Goal: Task Accomplishment & Management: Manage account settings

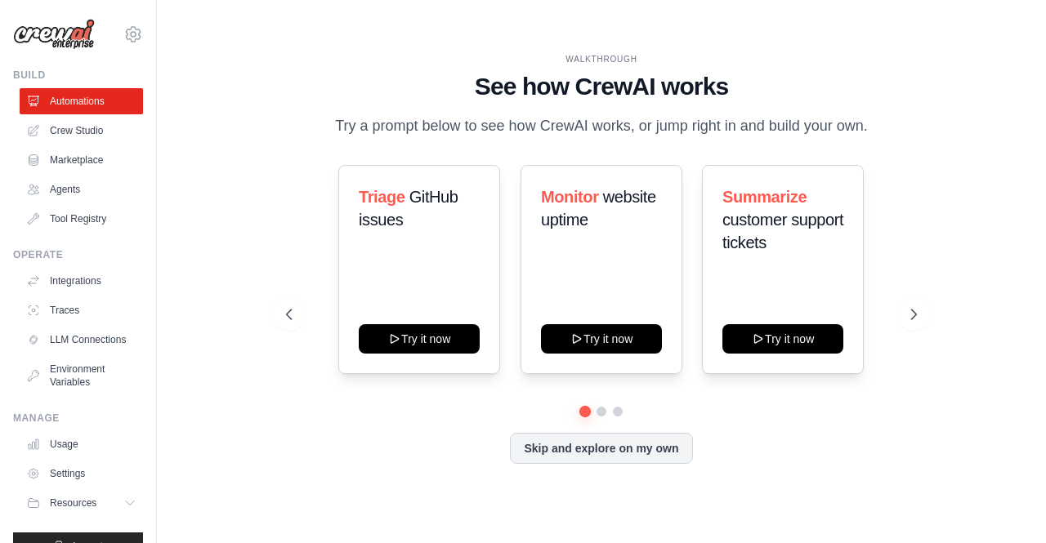
click at [291, 210] on div "Triage GitHub issues Try it now Monitor website uptime Try it now Summarize cus…" at bounding box center [601, 269] width 630 height 209
click at [913, 310] on icon at bounding box center [915, 315] width 5 height 10
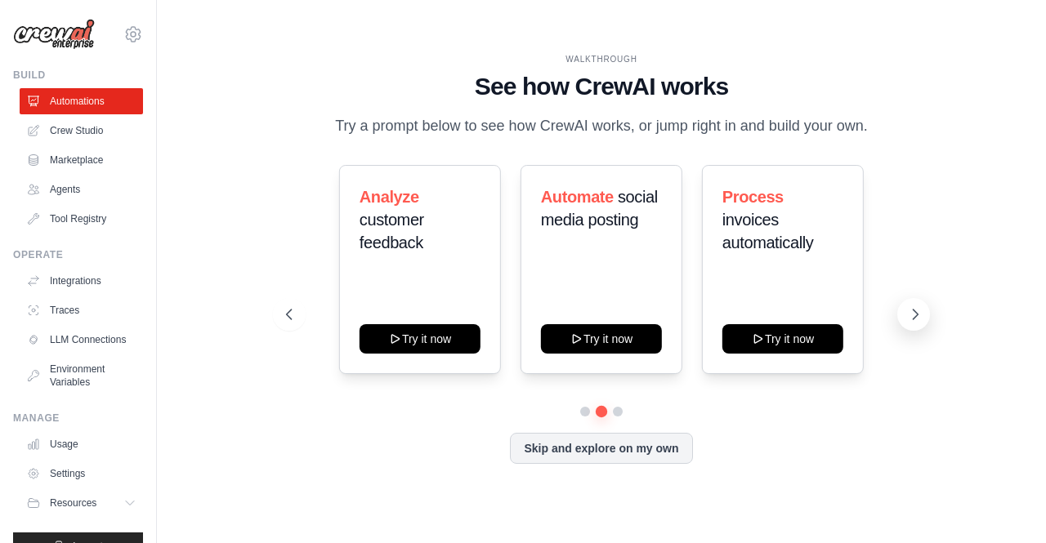
click at [913, 312] on icon at bounding box center [915, 314] width 16 height 16
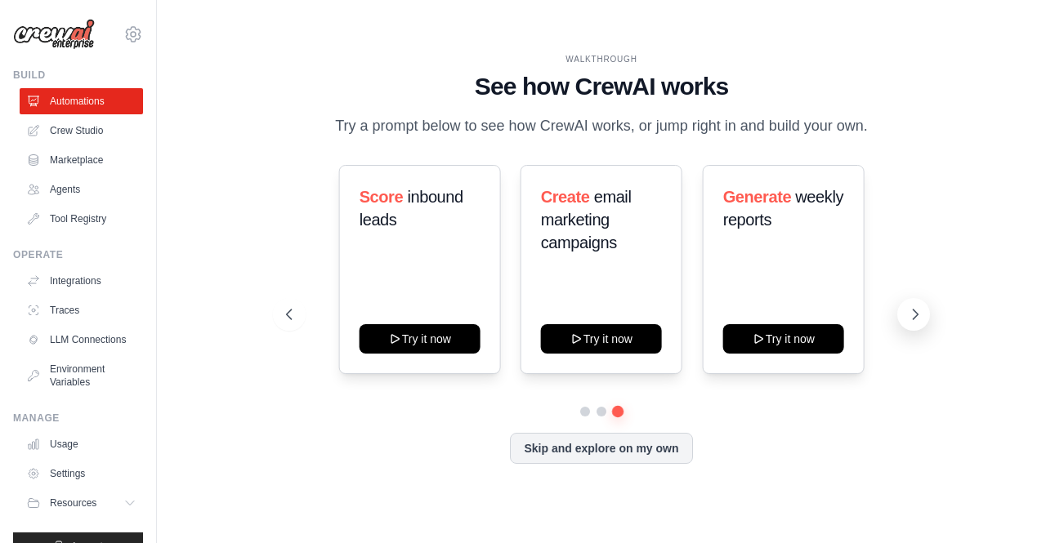
click at [913, 312] on icon at bounding box center [915, 314] width 16 height 16
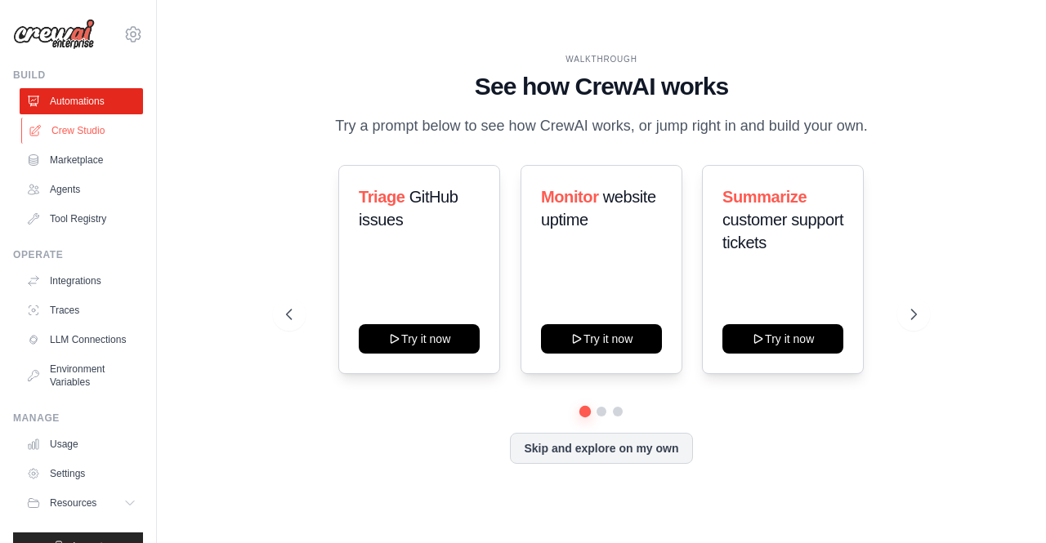
click at [75, 132] on link "Crew Studio" at bounding box center [82, 131] width 123 height 26
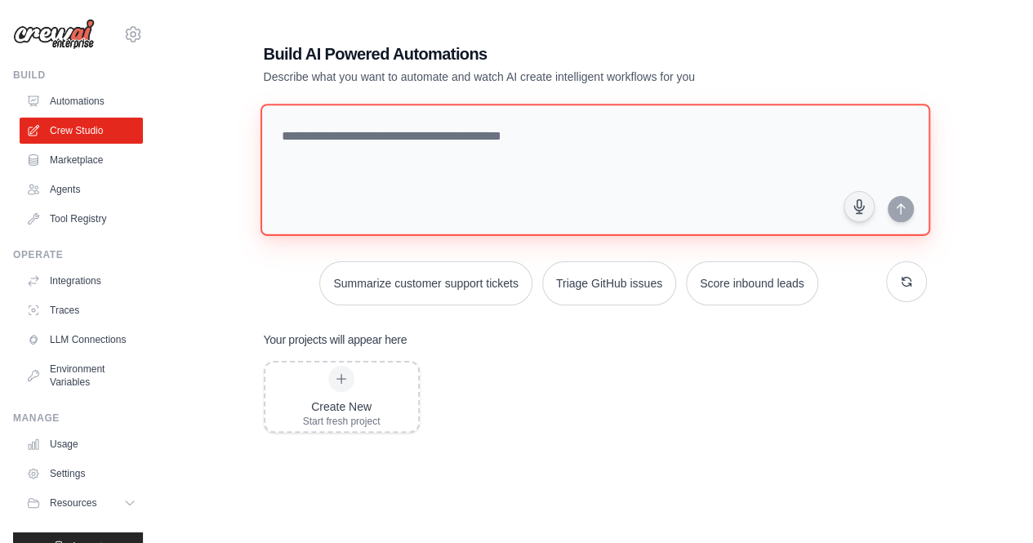
click at [376, 133] on textarea at bounding box center [595, 170] width 670 height 132
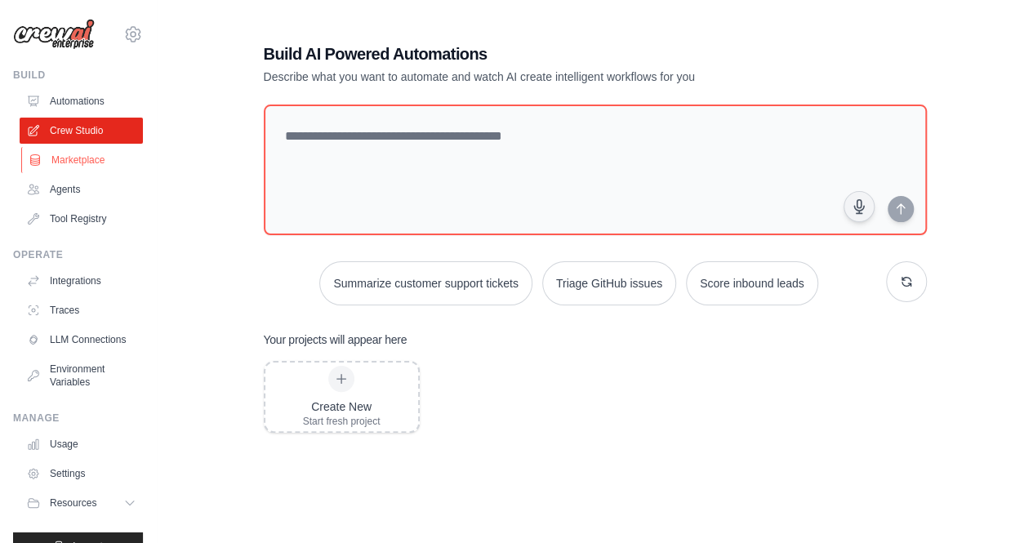
click at [90, 156] on link "Marketplace" at bounding box center [82, 160] width 123 height 26
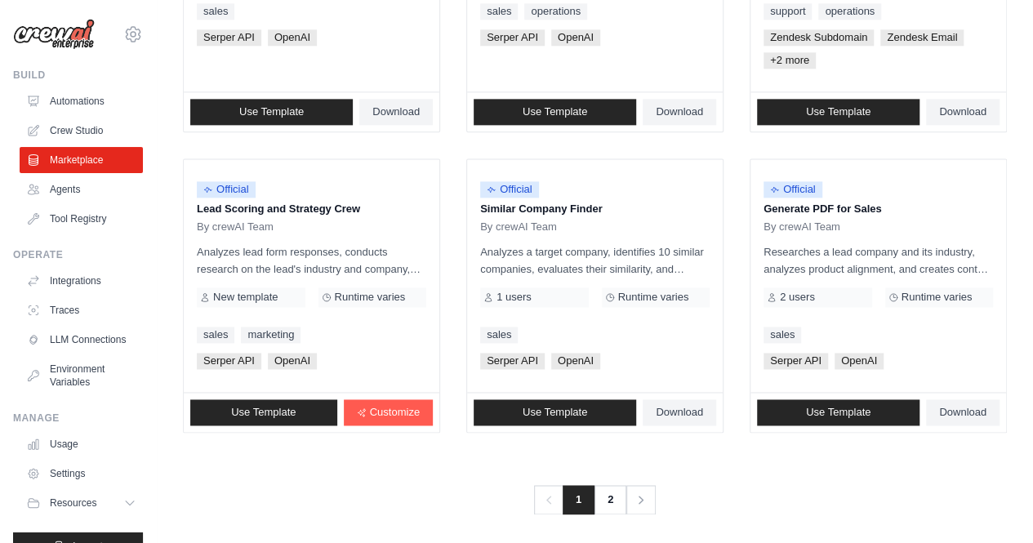
scroll to position [1012, 0]
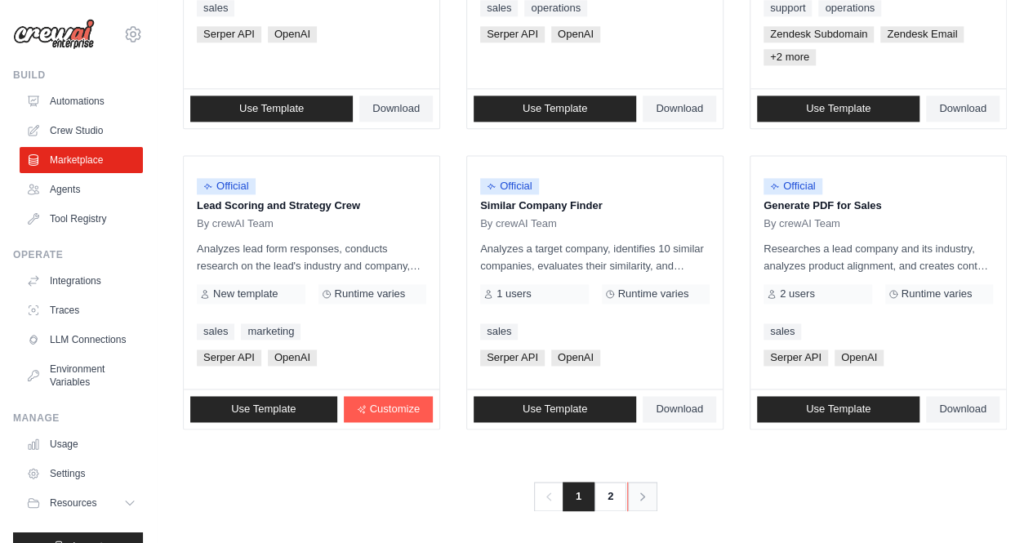
click at [631, 488] on link "Next" at bounding box center [642, 496] width 30 height 29
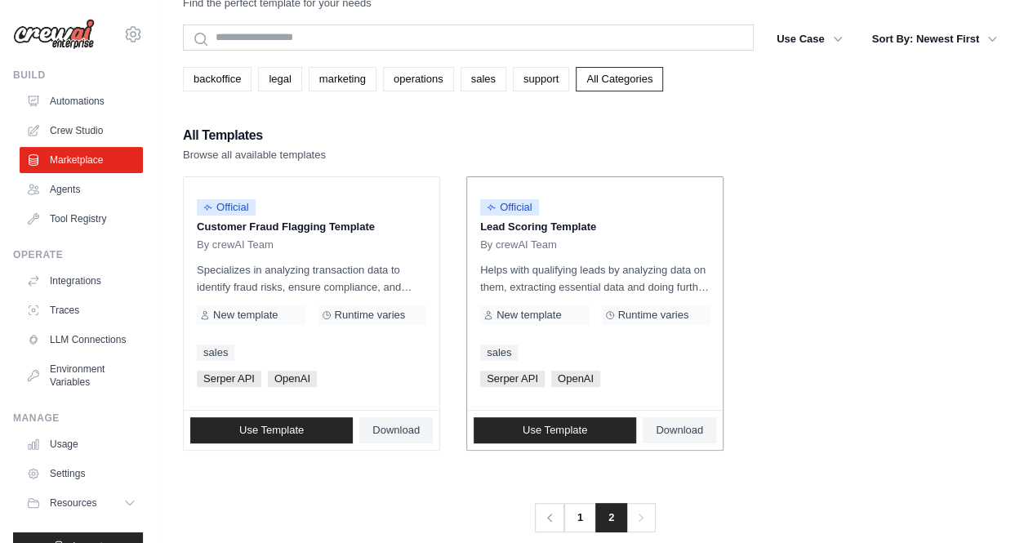
scroll to position [67, 0]
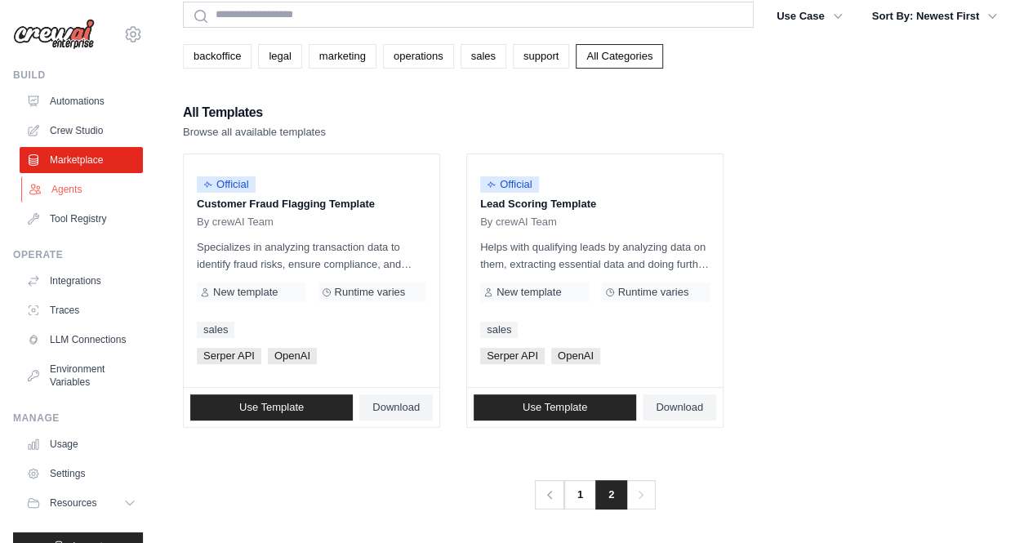
click at [80, 183] on link "Agents" at bounding box center [82, 189] width 123 height 26
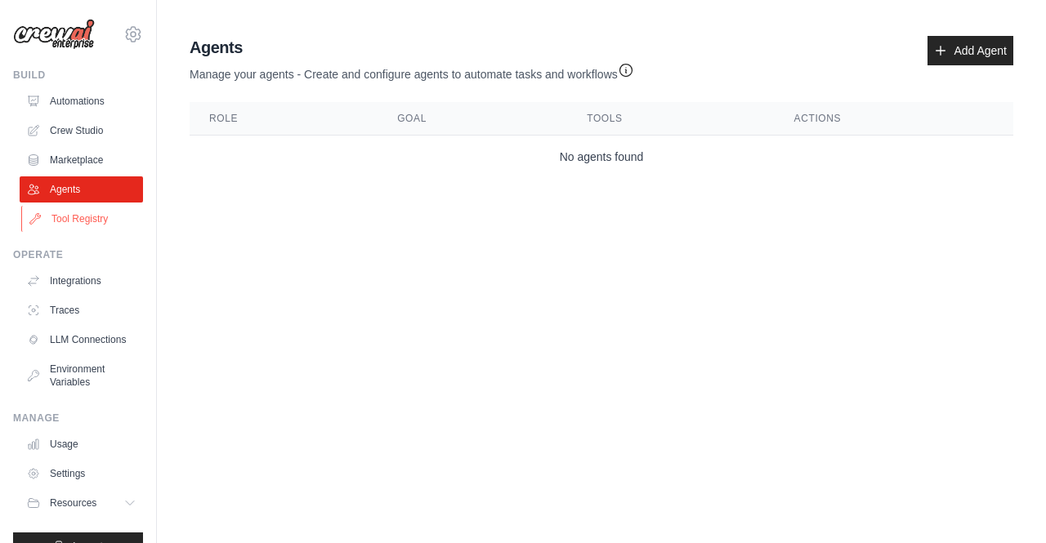
click at [74, 223] on link "Tool Registry" at bounding box center [82, 219] width 123 height 26
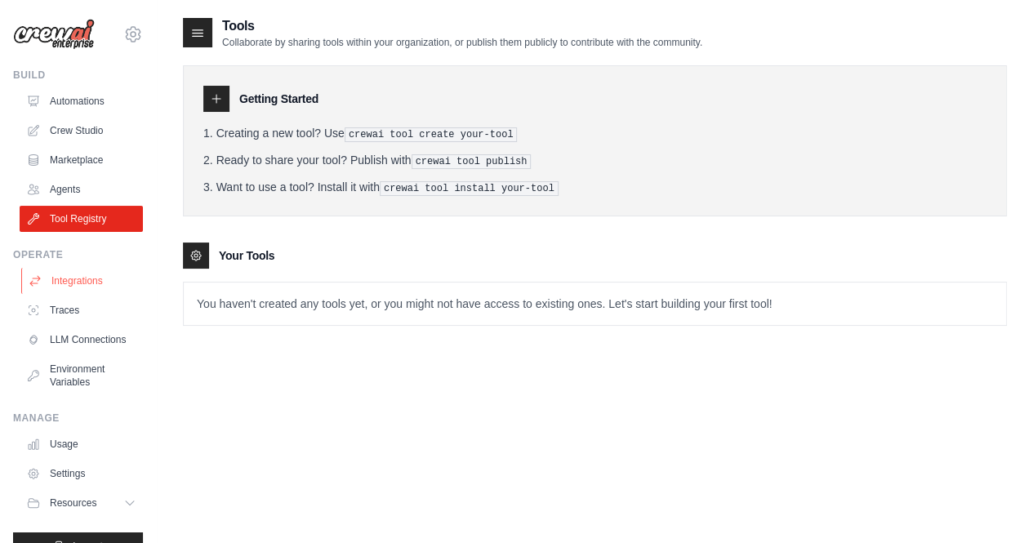
click at [78, 282] on link "Integrations" at bounding box center [82, 281] width 123 height 26
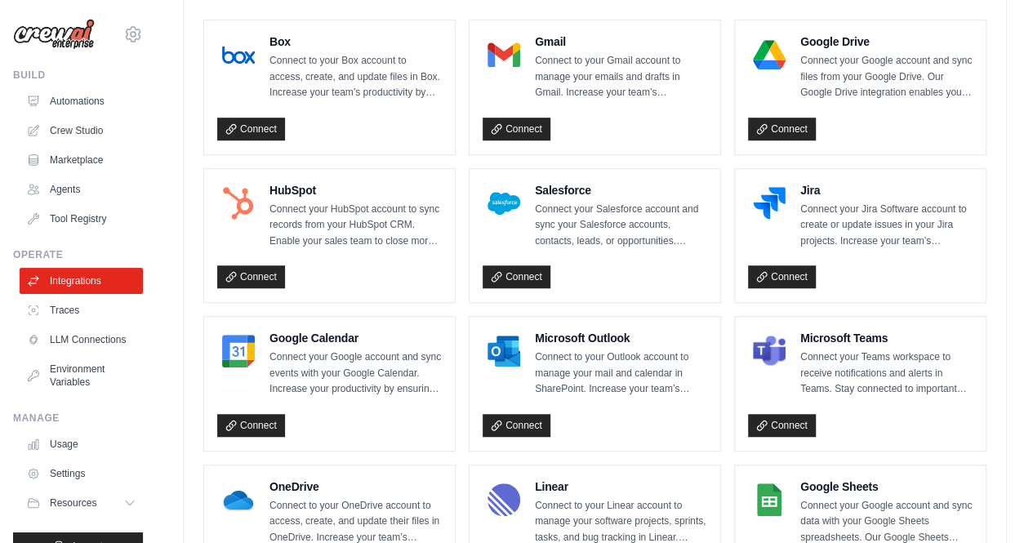
scroll to position [490, 0]
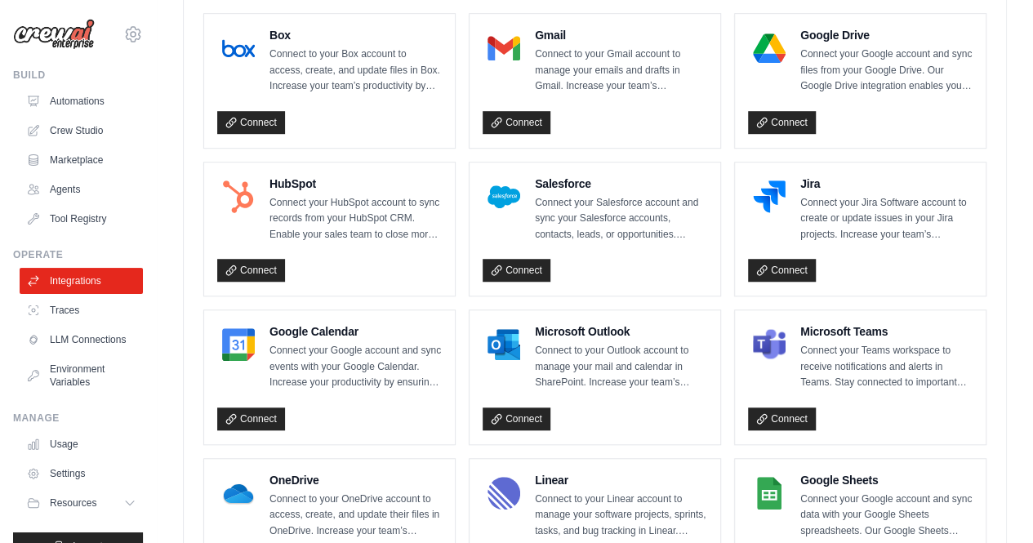
click at [165, 316] on div "Connectors & Integrations Connect CrewAI with your favorite tools and platforms…" at bounding box center [595, 376] width 877 height 1700
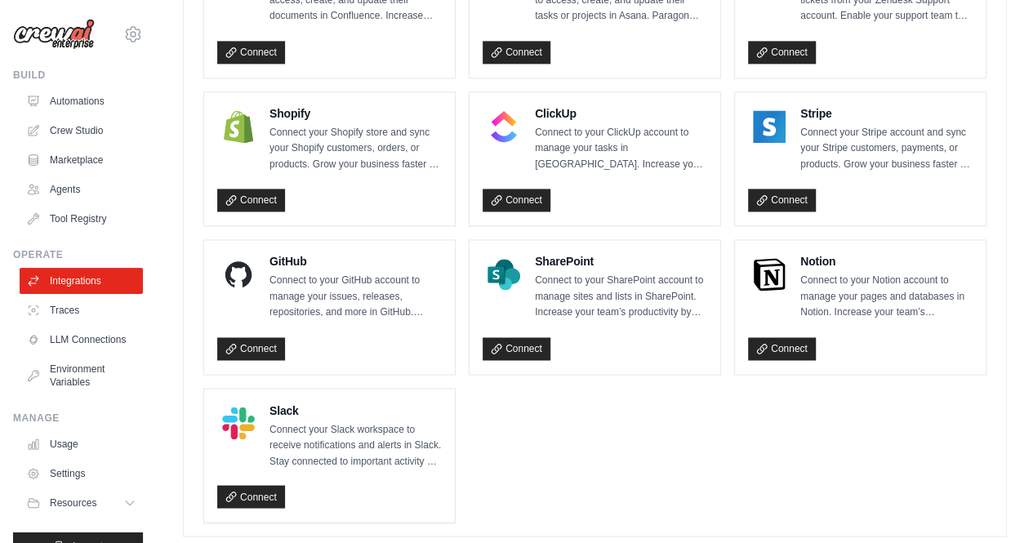
scroll to position [1180, 0]
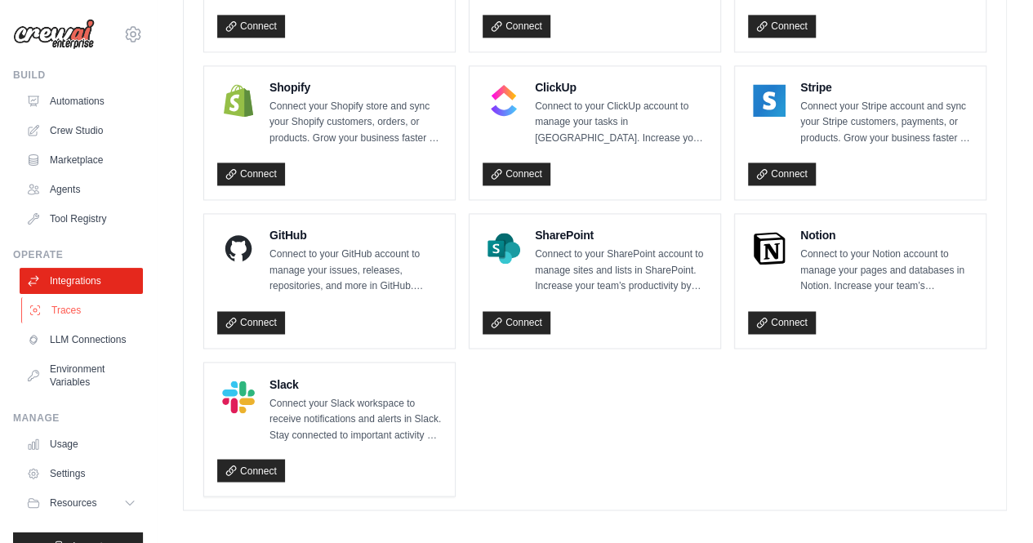
click at [70, 301] on link "Traces" at bounding box center [82, 310] width 123 height 26
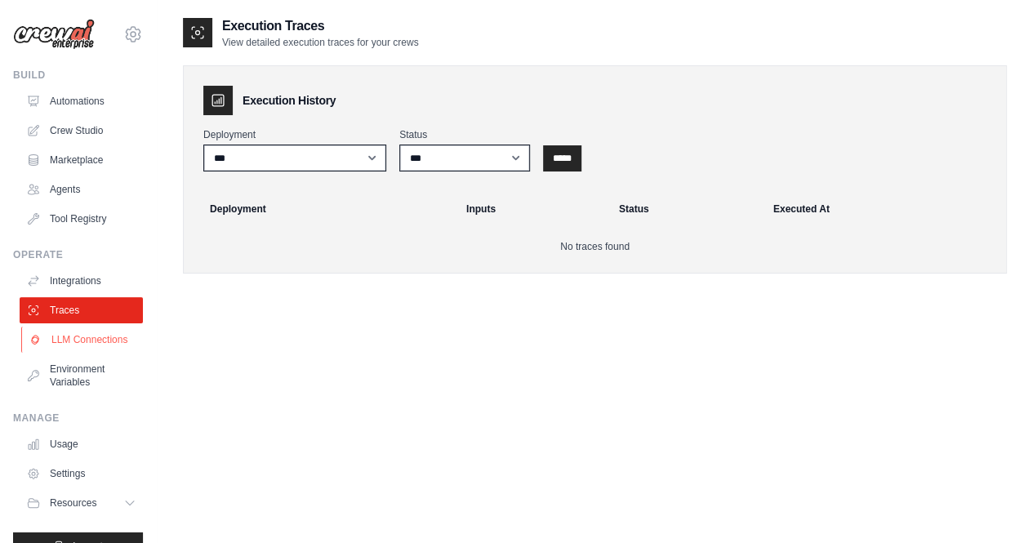
click at [87, 348] on link "LLM Connections" at bounding box center [82, 340] width 123 height 26
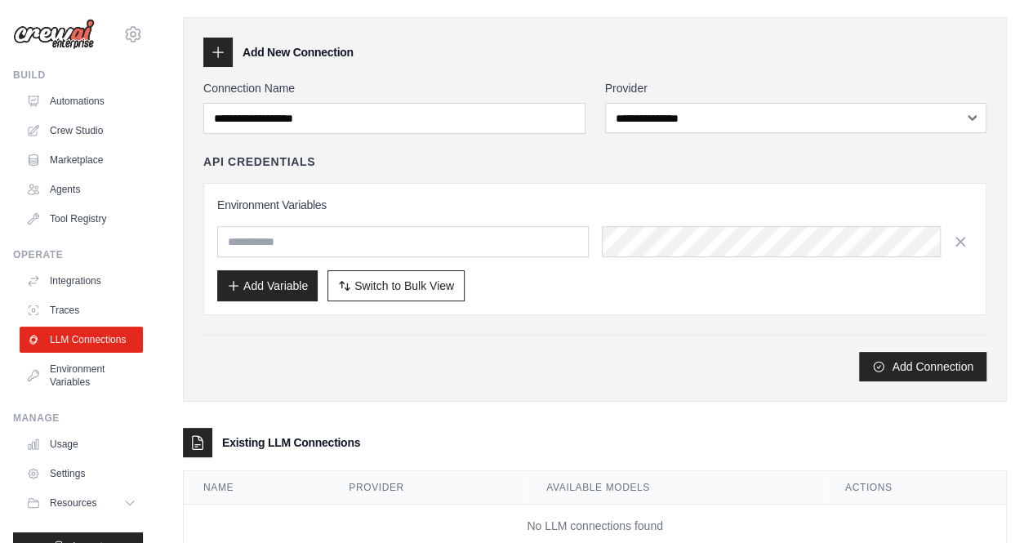
scroll to position [91, 0]
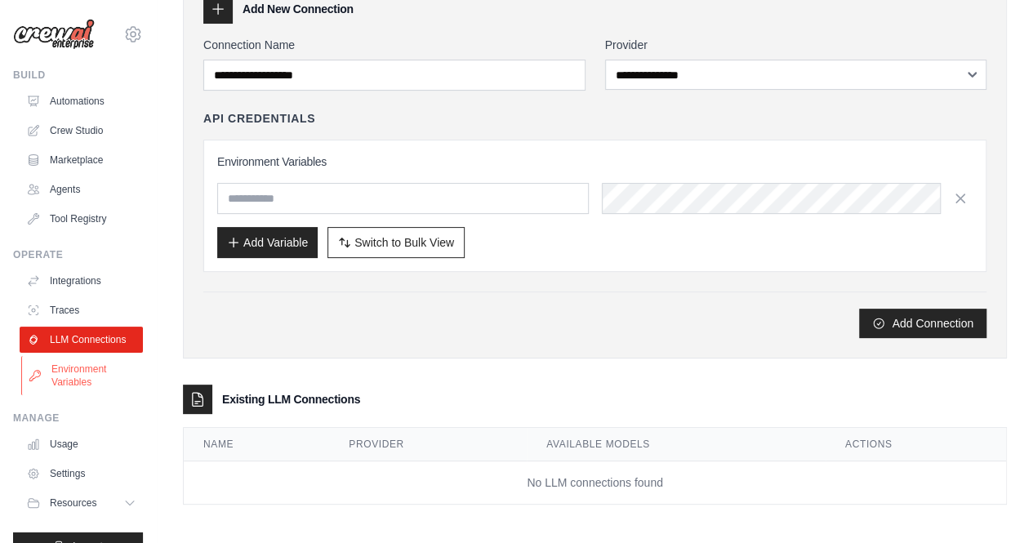
click at [69, 395] on link "Environment Variables" at bounding box center [82, 375] width 123 height 39
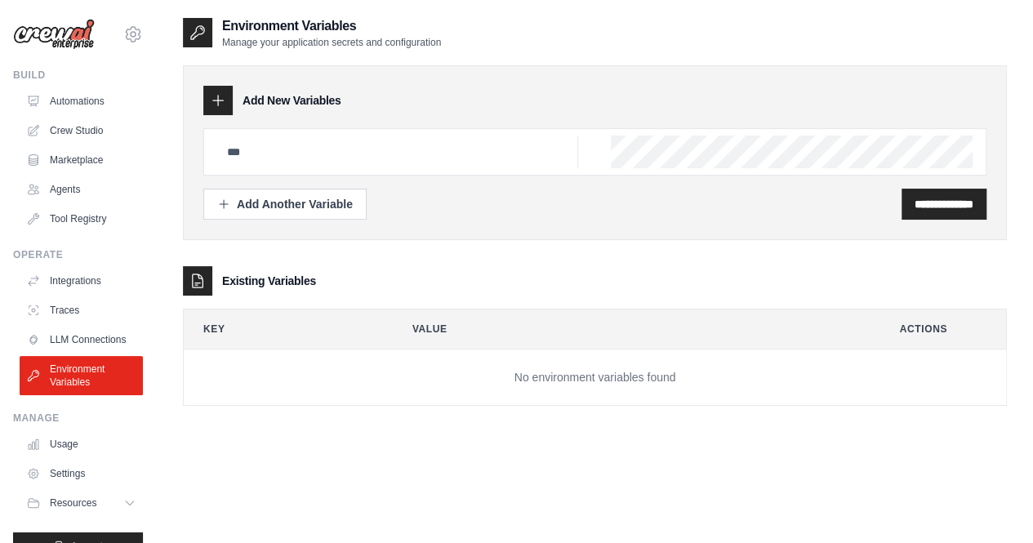
click at [166, 261] on div "**********" at bounding box center [595, 287] width 877 height 543
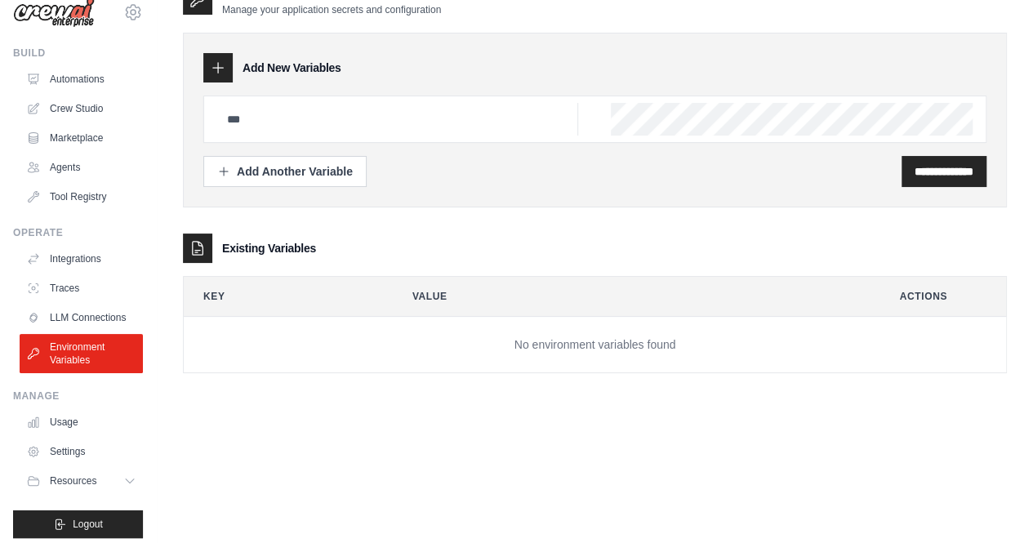
scroll to position [42, 0]
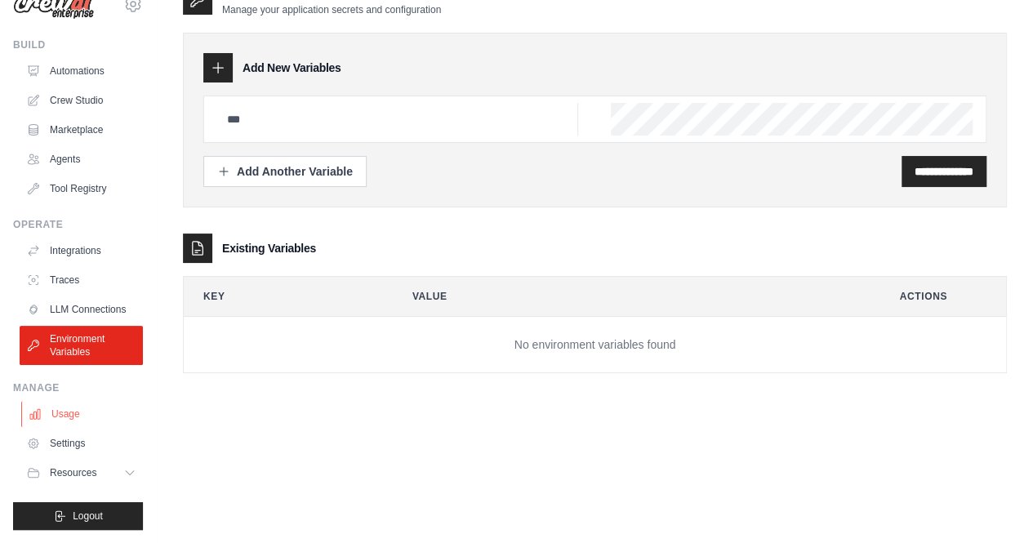
click at [63, 411] on link "Usage" at bounding box center [82, 414] width 123 height 26
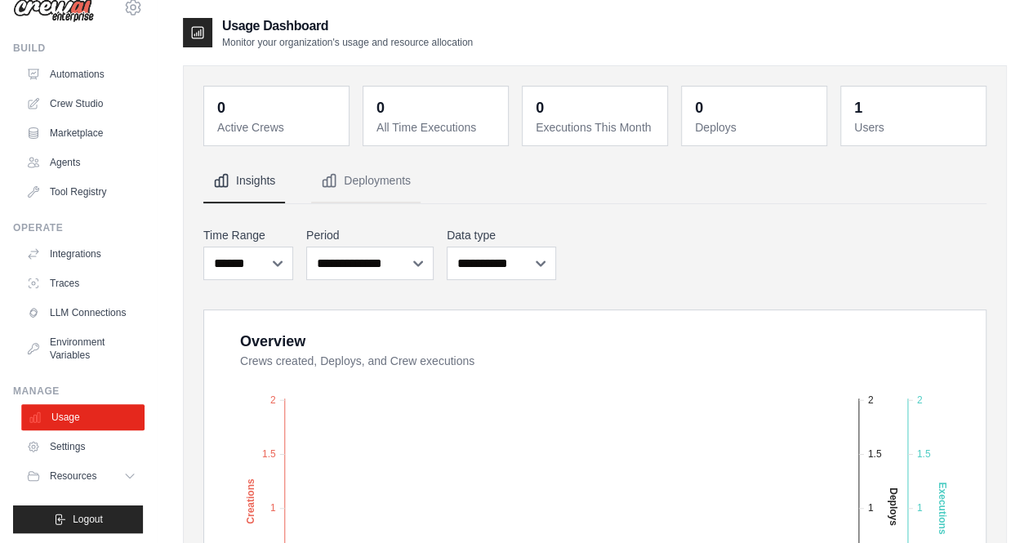
scroll to position [42, 0]
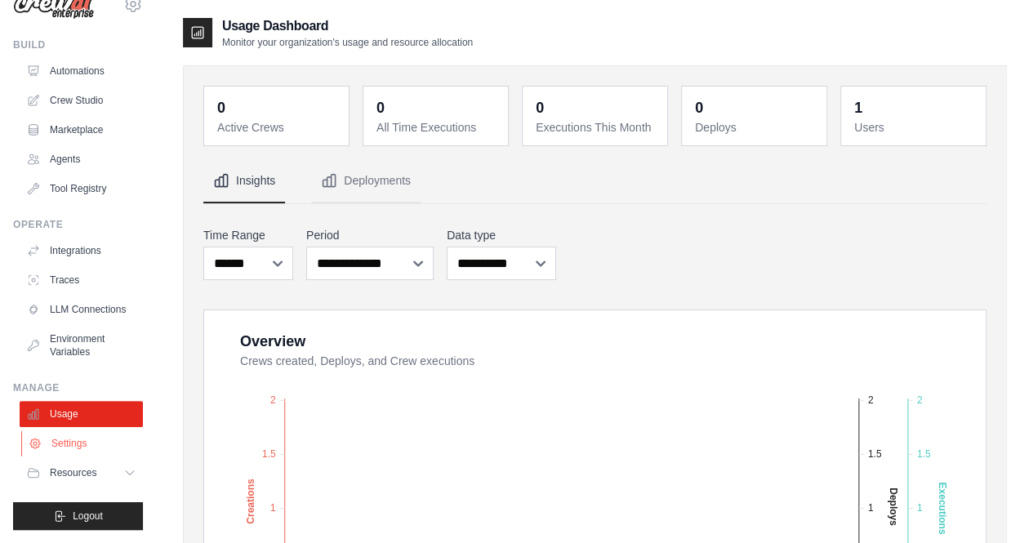
click at [69, 448] on link "Settings" at bounding box center [82, 444] width 123 height 26
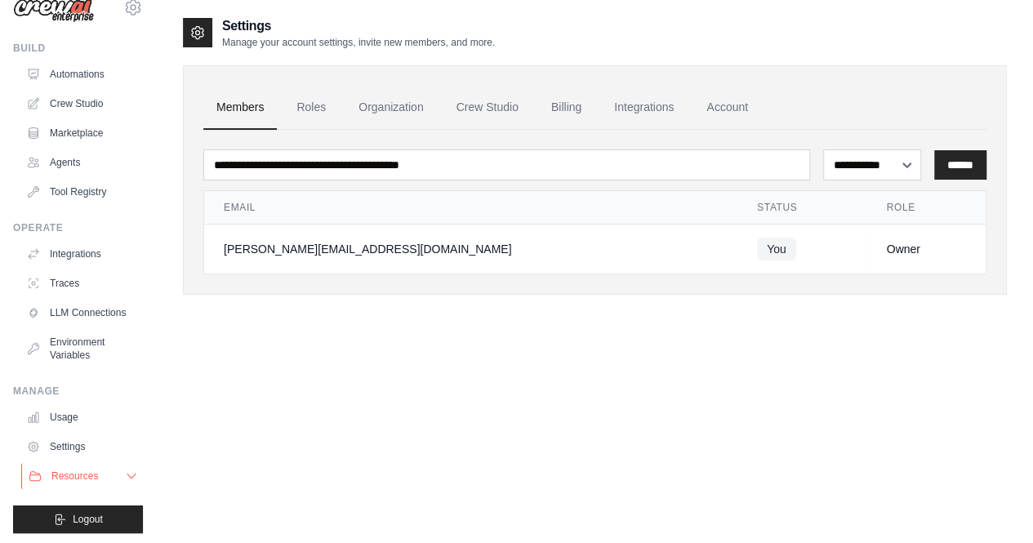
scroll to position [42, 0]
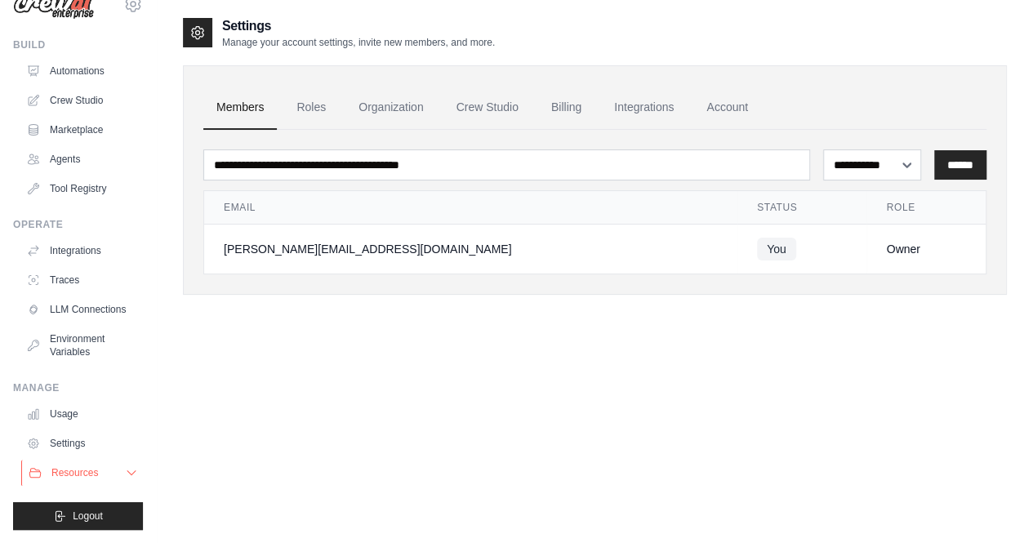
click at [125, 471] on icon at bounding box center [131, 472] width 13 height 13
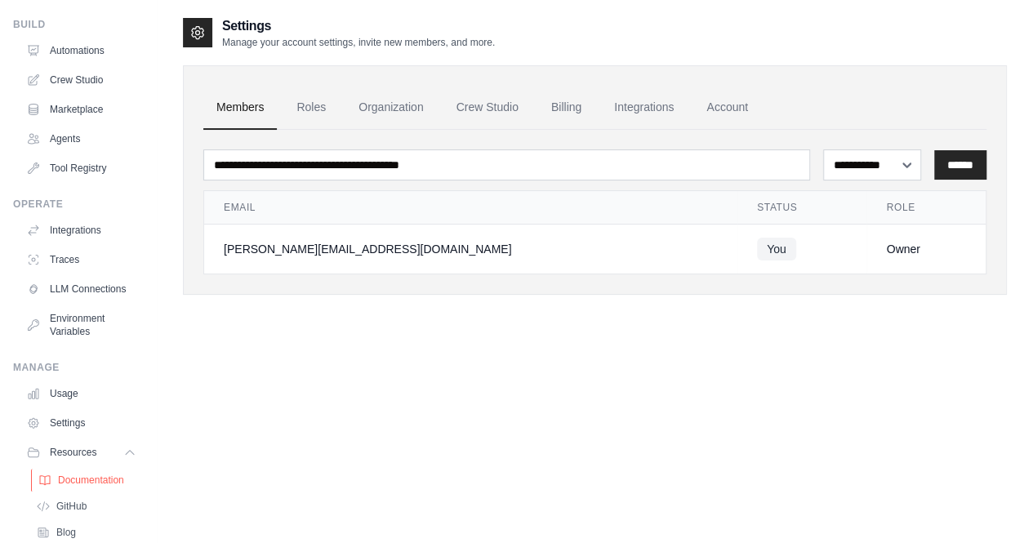
scroll to position [0, 0]
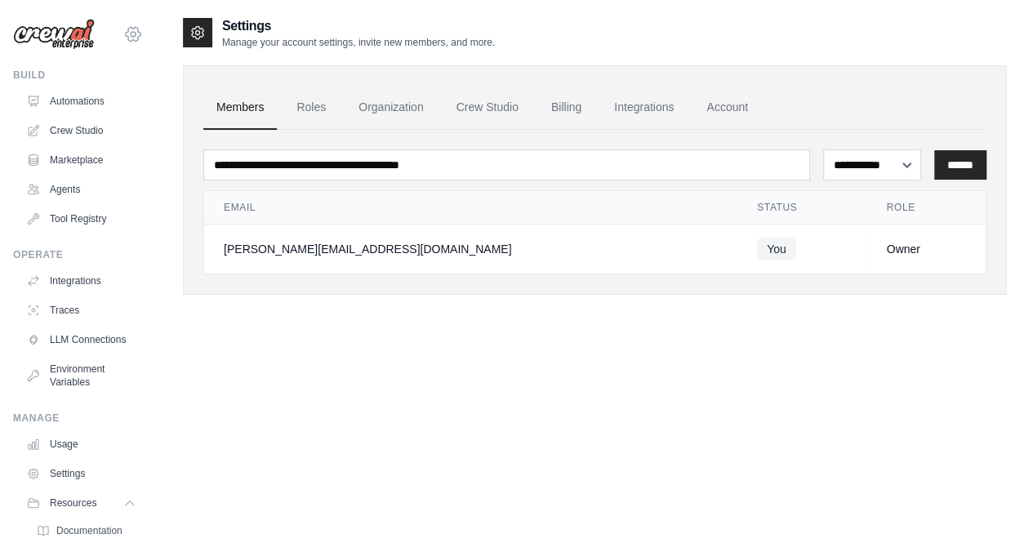
click at [126, 35] on icon at bounding box center [133, 35] width 20 height 20
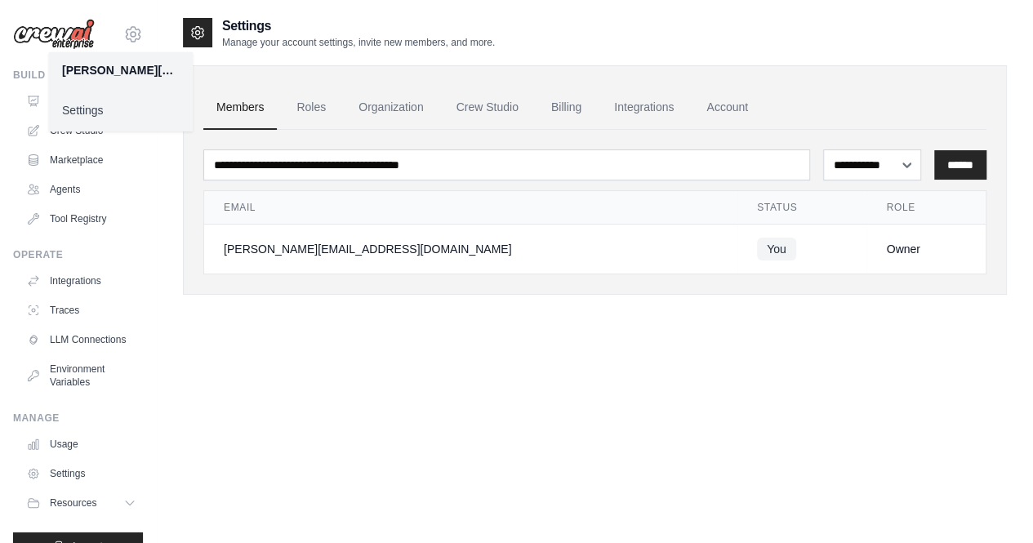
click at [96, 107] on link "Settings" at bounding box center [121, 110] width 144 height 29
click at [319, 108] on link "Roles" at bounding box center [311, 108] width 56 height 44
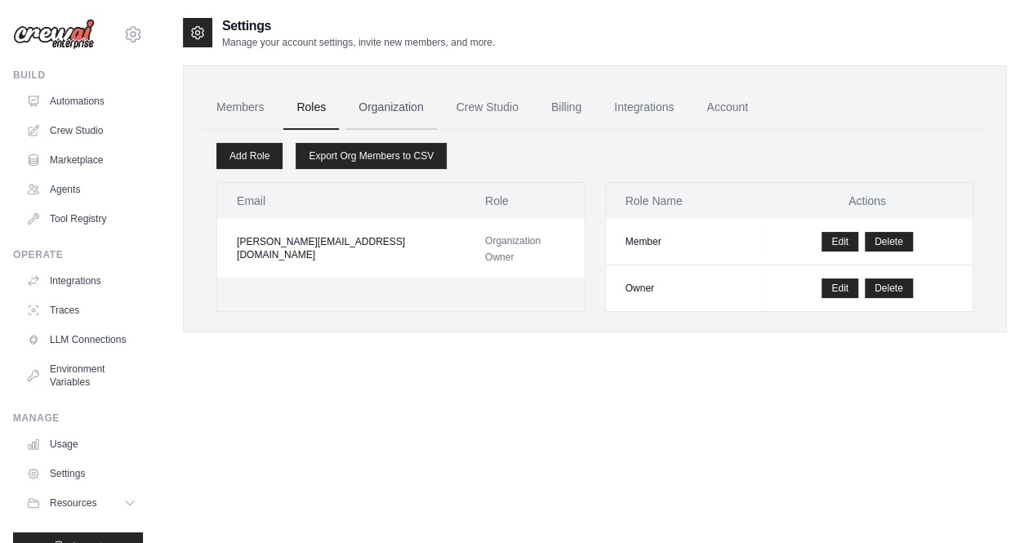
click at [412, 110] on link "Organization" at bounding box center [391, 108] width 91 height 44
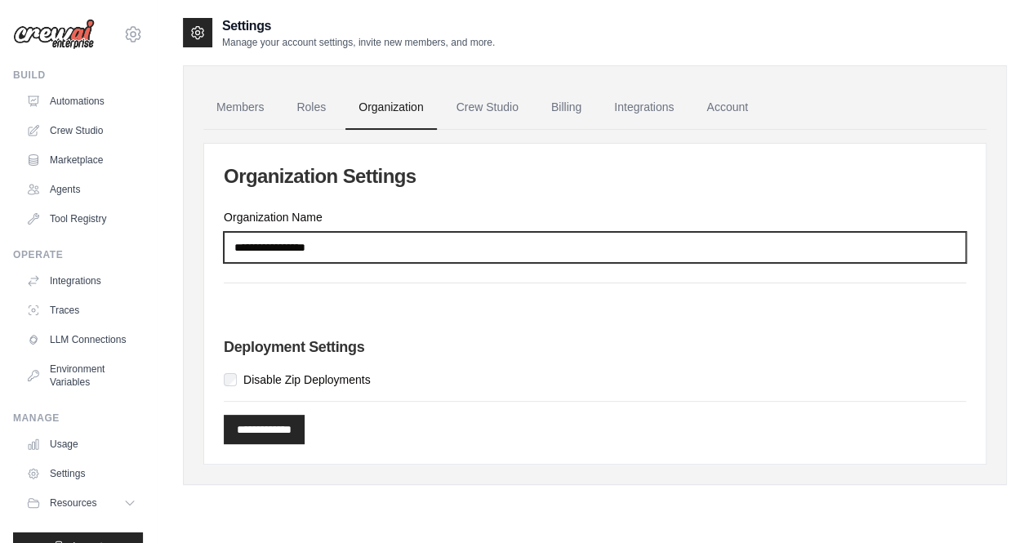
click at [369, 243] on input "Organization Name" at bounding box center [595, 247] width 743 height 31
type input "**********"
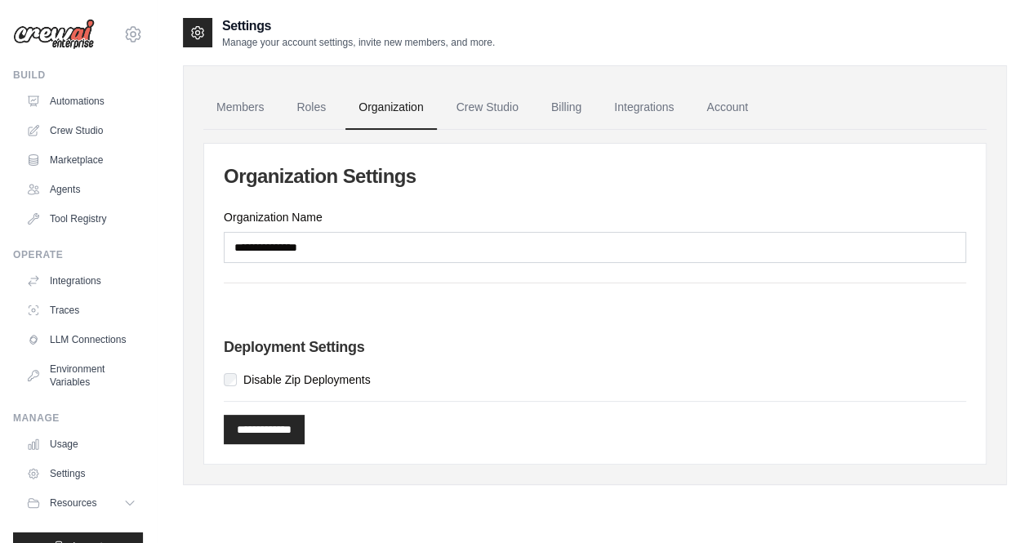
click at [353, 297] on div "Deployment Settings Disable Zip Deployments" at bounding box center [595, 342] width 743 height 91
click at [263, 422] on input "**********" at bounding box center [264, 429] width 81 height 29
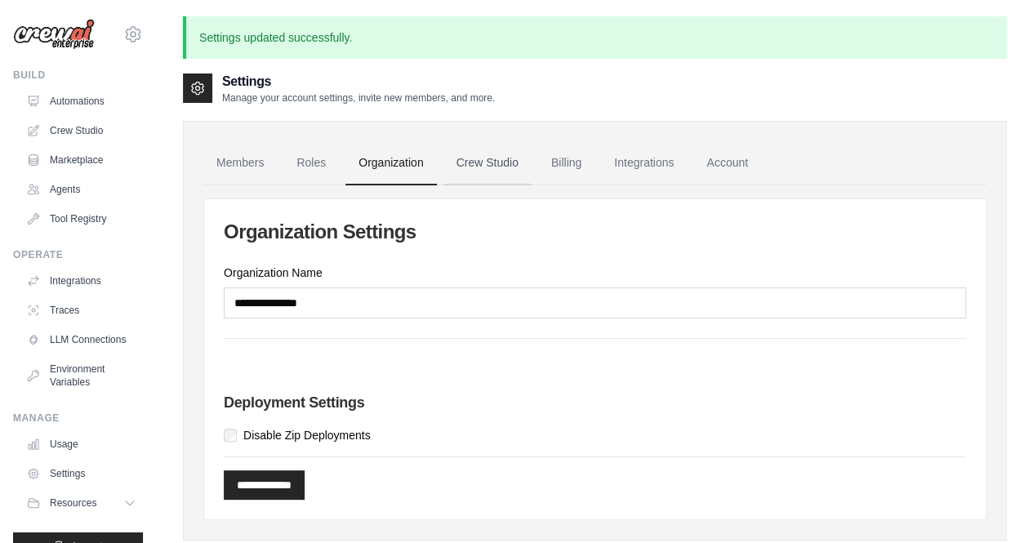
click at [494, 169] on link "Crew Studio" at bounding box center [488, 163] width 88 height 44
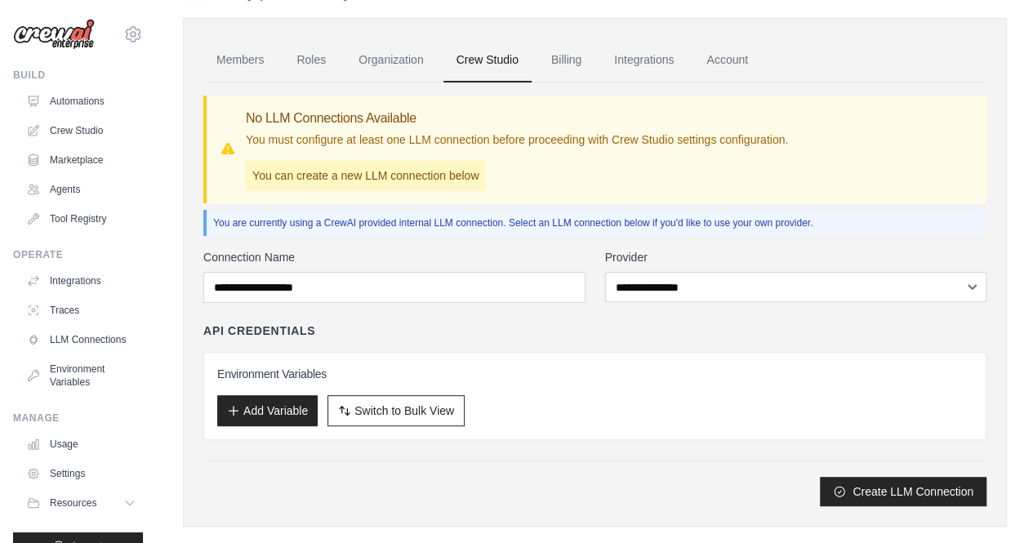
scroll to position [70, 0]
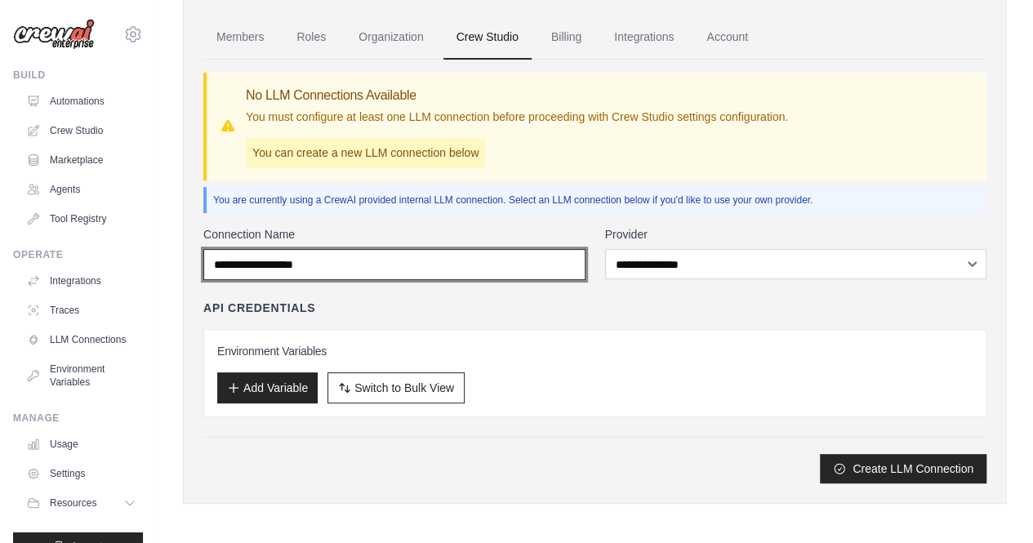
click at [497, 273] on input "Connection Name" at bounding box center [394, 264] width 382 height 31
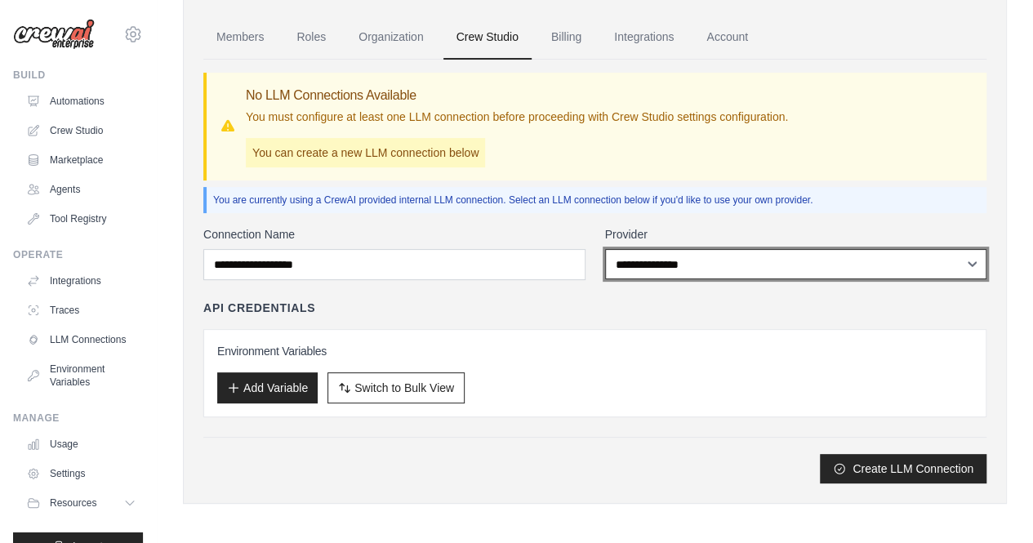
click at [752, 262] on select "**********" at bounding box center [796, 264] width 382 height 30
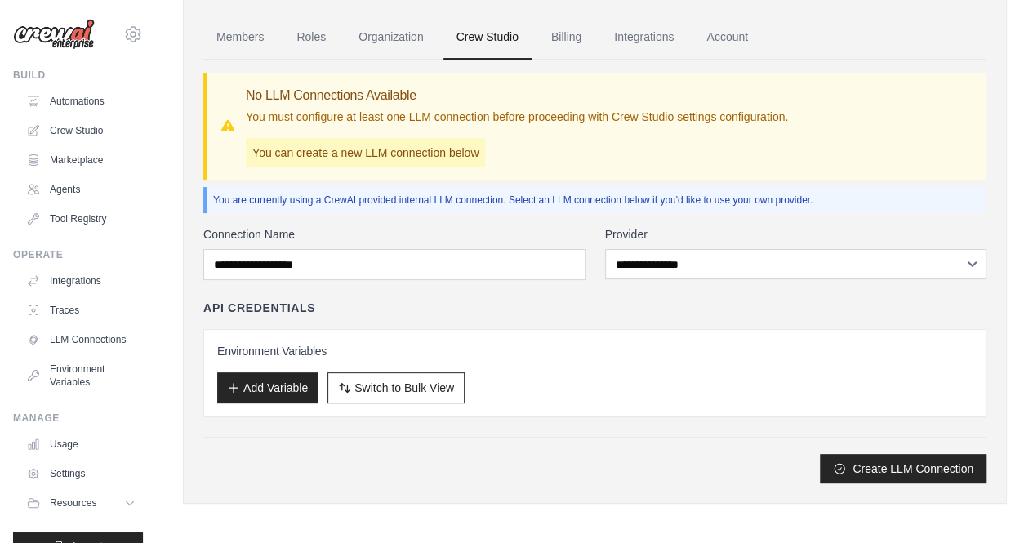
click at [555, 292] on div "**********" at bounding box center [594, 354] width 783 height 257
click at [252, 382] on button "Add Variable" at bounding box center [267, 387] width 100 height 31
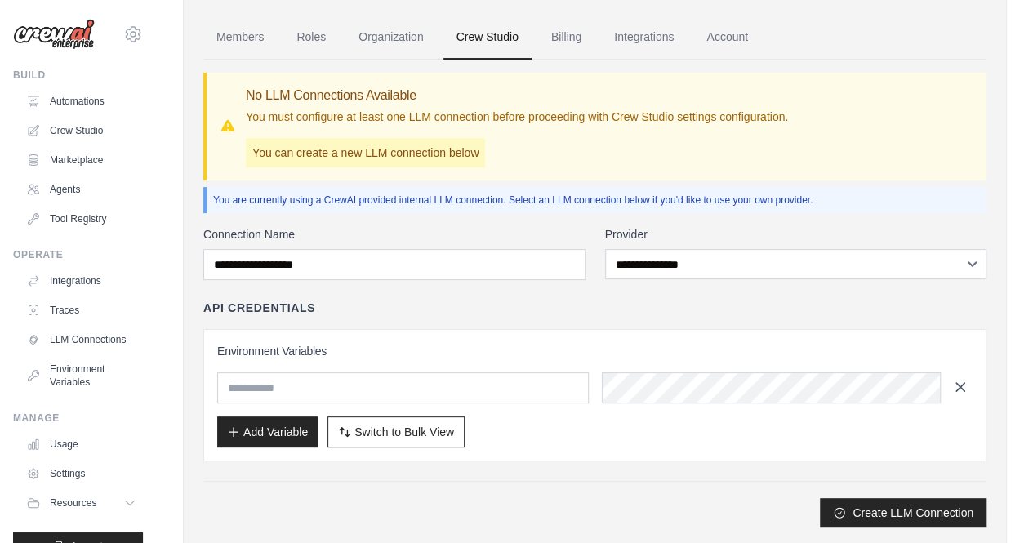
click at [957, 386] on icon "button" at bounding box center [961, 387] width 16 height 16
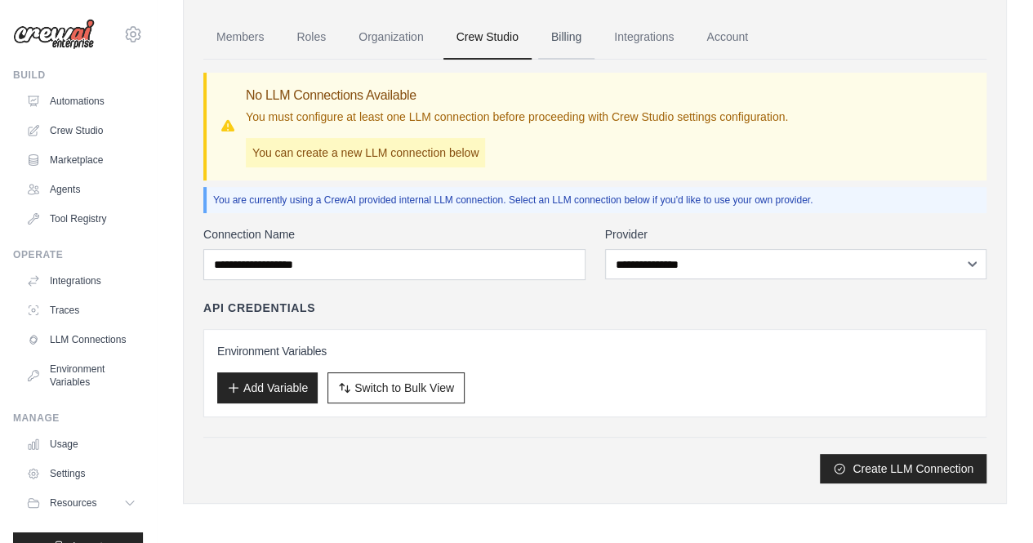
click at [565, 35] on link "Billing" at bounding box center [566, 38] width 56 height 44
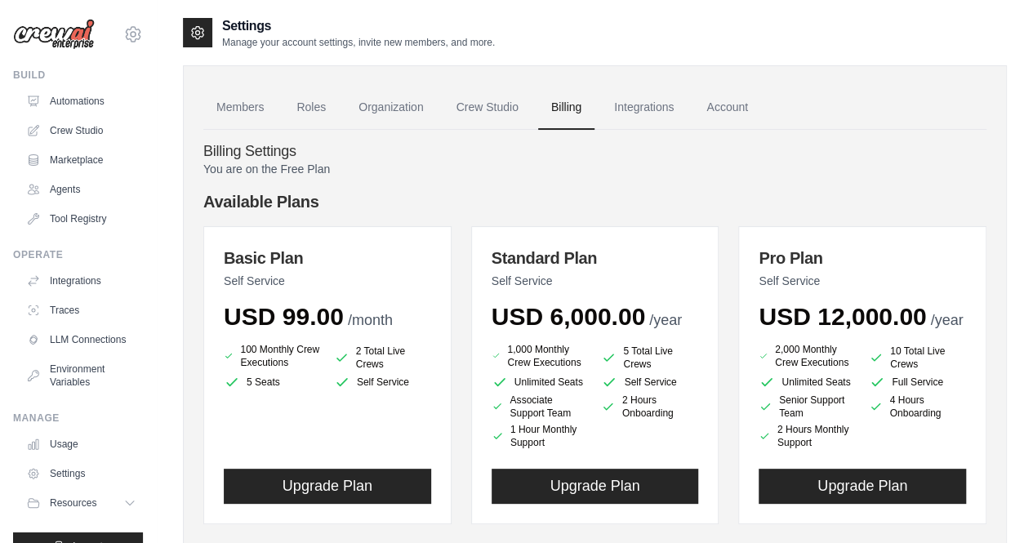
scroll to position [82, 0]
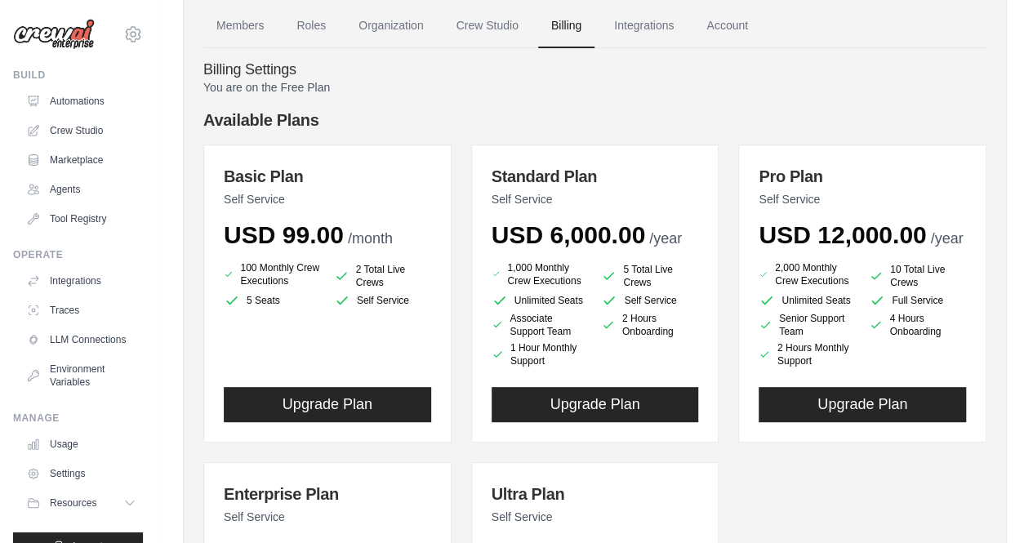
click at [199, 255] on div "Members Roles Organization Crew Studio Billing Integrations Account Billing Set…" at bounding box center [595, 411] width 824 height 854
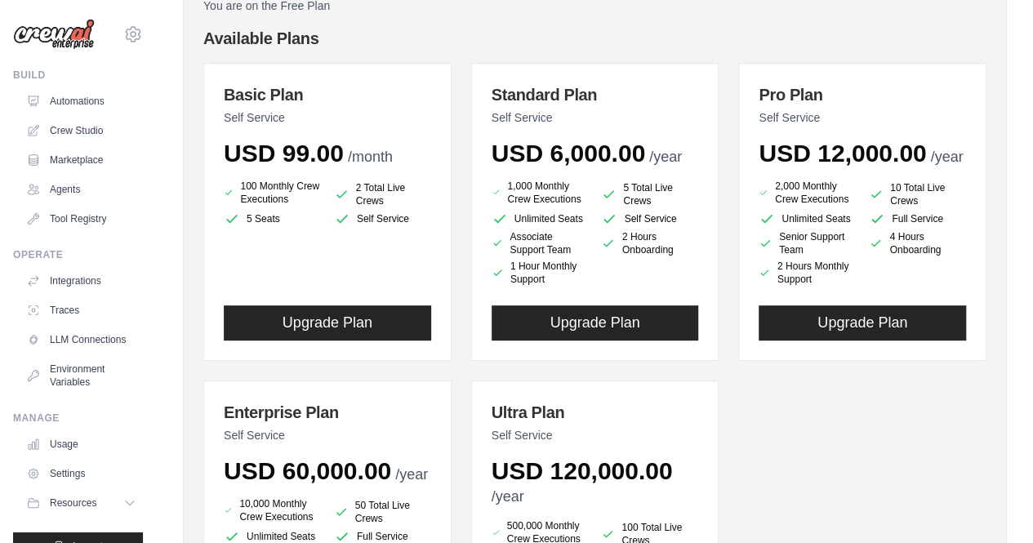
scroll to position [327, 0]
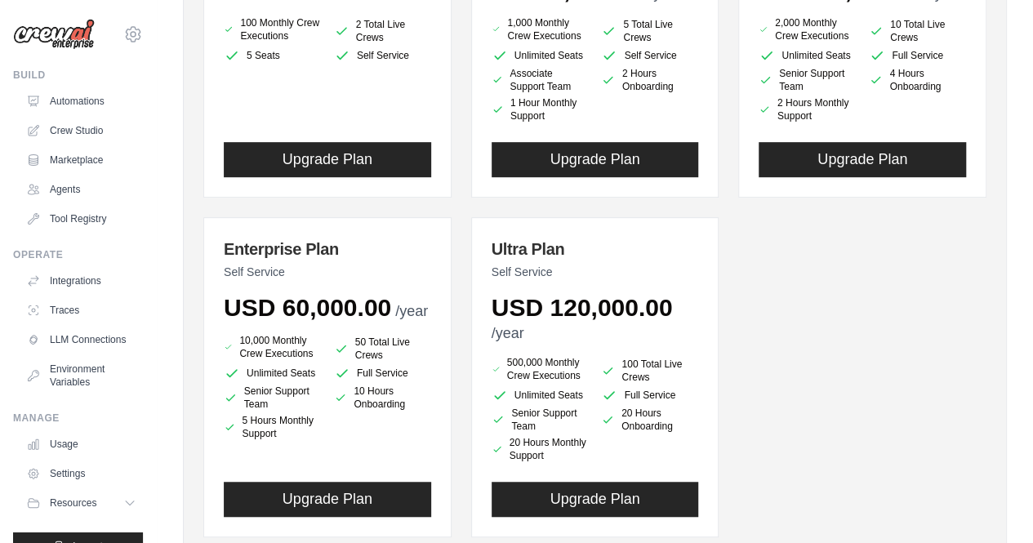
click at [194, 368] on div "Members Roles Organization Crew Studio Billing Integrations Account Billing Set…" at bounding box center [595, 166] width 824 height 854
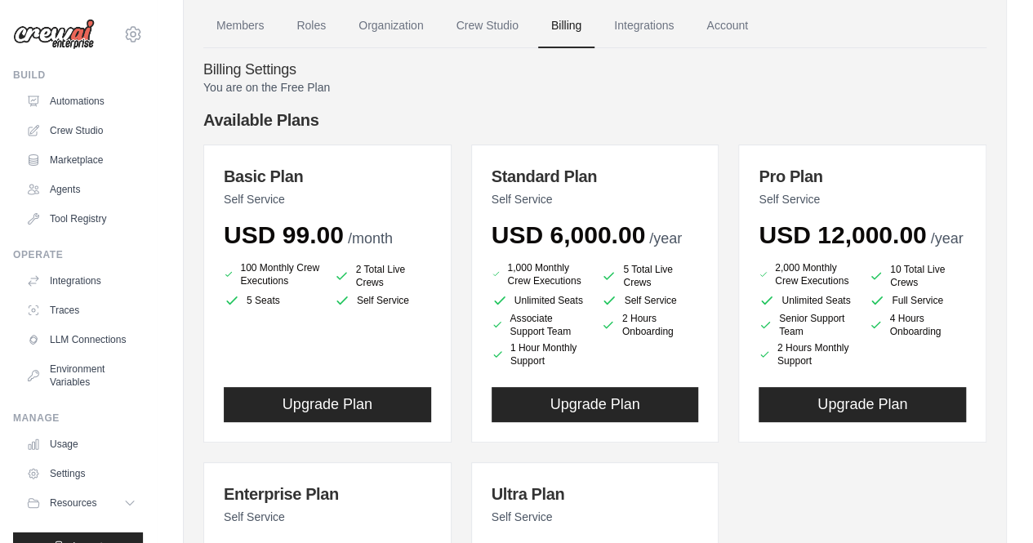
scroll to position [163, 0]
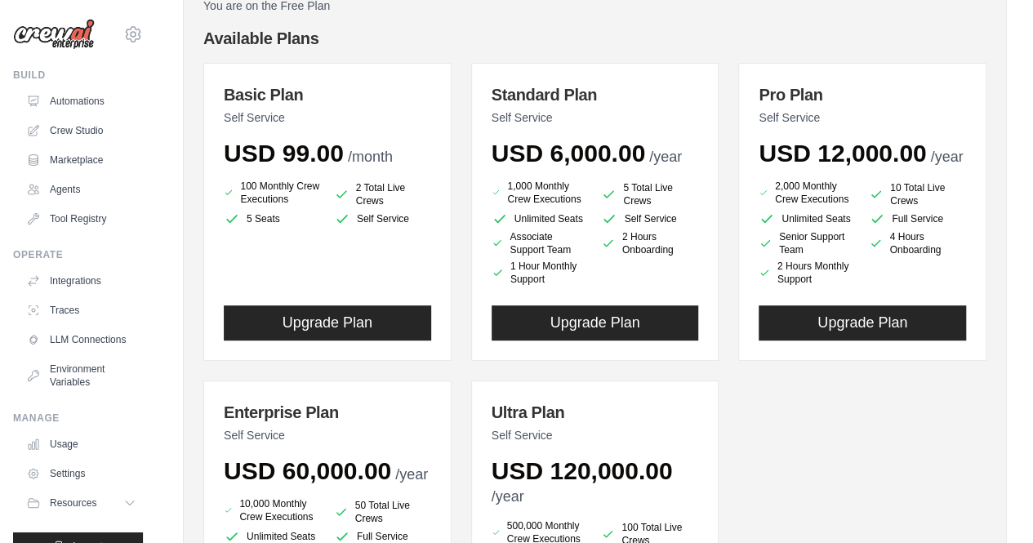
click at [194, 277] on div "Members Roles Organization Crew Studio Billing Integrations Account Billing Set…" at bounding box center [595, 329] width 824 height 854
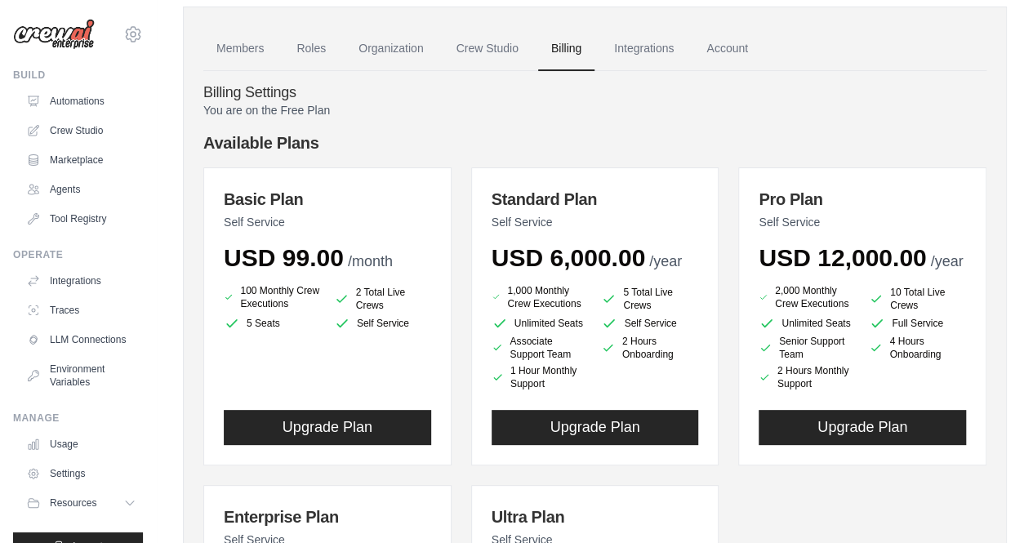
scroll to position [0, 0]
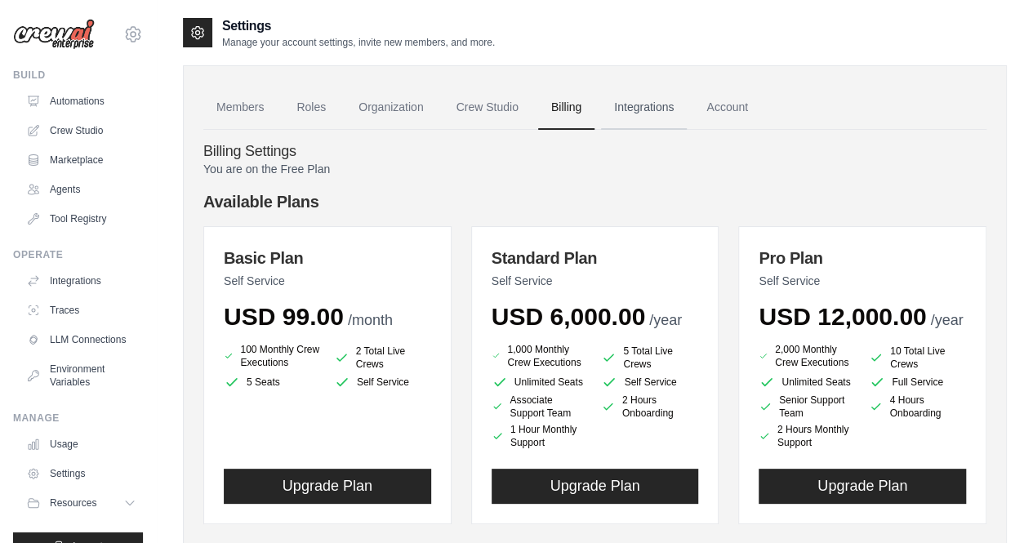
click at [632, 99] on link "Integrations" at bounding box center [644, 108] width 86 height 44
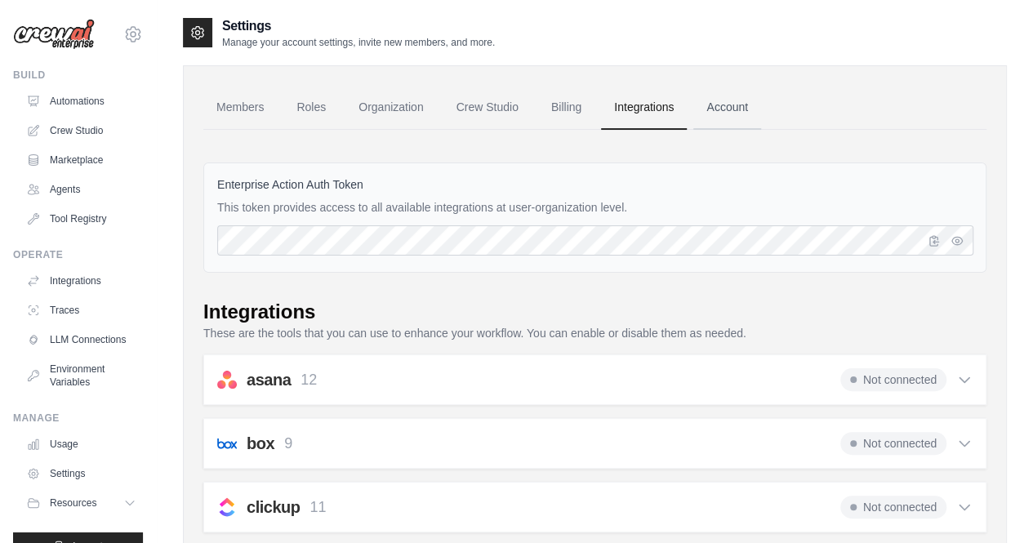
click at [725, 109] on link "Account" at bounding box center [728, 108] width 68 height 44
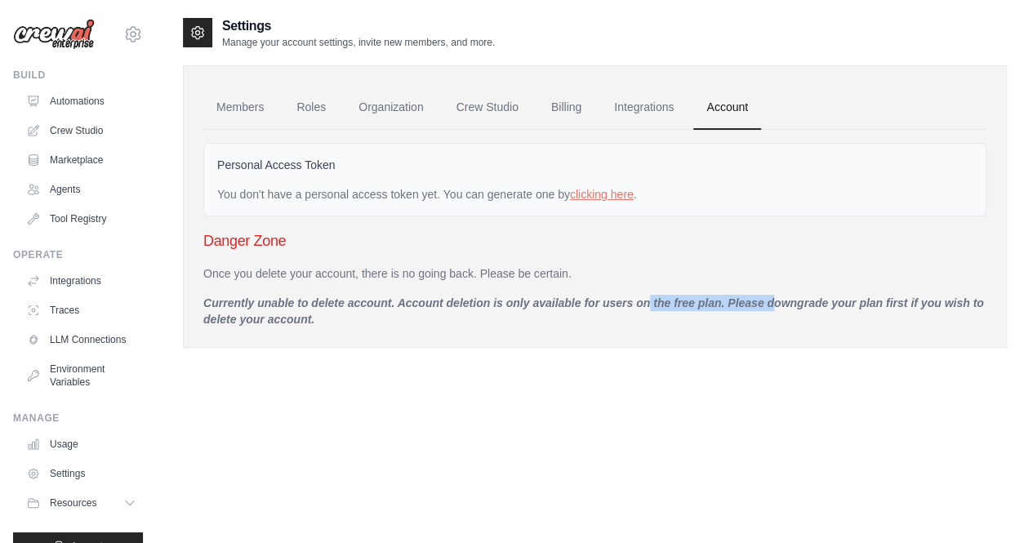
drag, startPoint x: 588, startPoint y: 302, endPoint x: 717, endPoint y: 301, distance: 129.1
click at [717, 301] on p "Currently unable to delete account. Account deletion is only available for user…" at bounding box center [594, 311] width 783 height 33
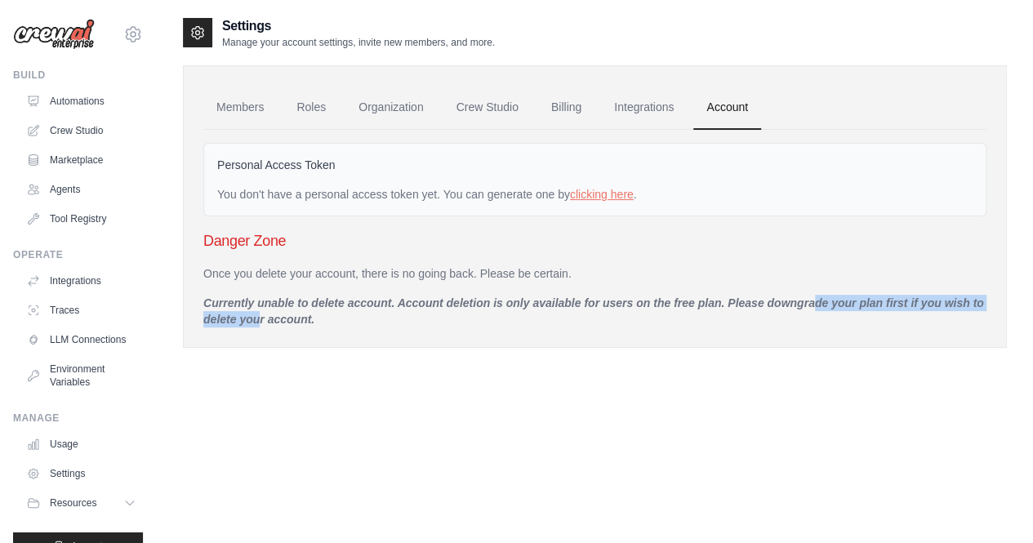
drag, startPoint x: 742, startPoint y: 300, endPoint x: 992, endPoint y: 300, distance: 250.0
click at [992, 300] on div "Members Roles Organization Crew Studio Billing Integrations Account Personal Ac…" at bounding box center [595, 206] width 824 height 283
click at [250, 334] on div "Members Roles Organization Crew Studio Billing Integrations Account Personal Ac…" at bounding box center [595, 206] width 824 height 283
click at [613, 194] on link "clicking here" at bounding box center [602, 194] width 64 height 13
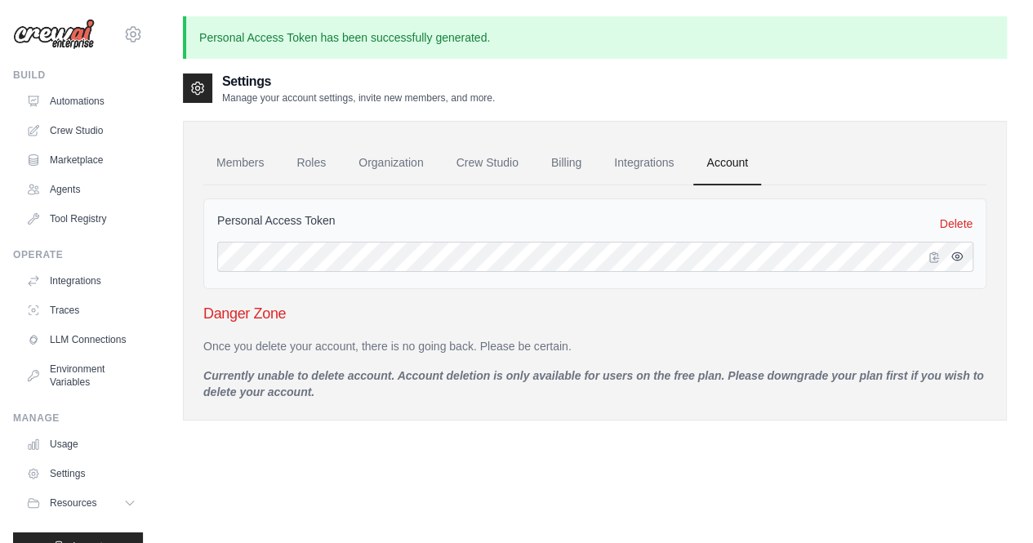
click at [959, 258] on icon "button" at bounding box center [958, 255] width 11 height 7
click at [959, 258] on icon "button" at bounding box center [958, 257] width 11 height 10
click at [832, 213] on div "Personal Access Token Delete" at bounding box center [595, 223] width 756 height 23
drag, startPoint x: 216, startPoint y: 220, endPoint x: 348, endPoint y: 217, distance: 132.4
click at [348, 217] on div "Personal Access Token Delete" at bounding box center [594, 244] width 783 height 91
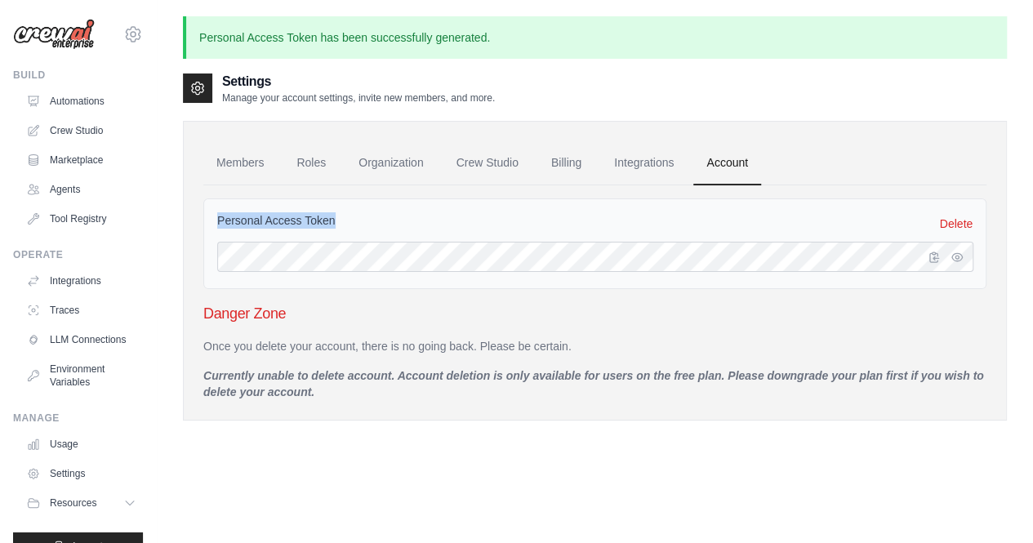
click at [387, 217] on div "Personal Access Token Delete" at bounding box center [595, 223] width 756 height 23
click at [660, 156] on link "Integrations" at bounding box center [644, 163] width 86 height 44
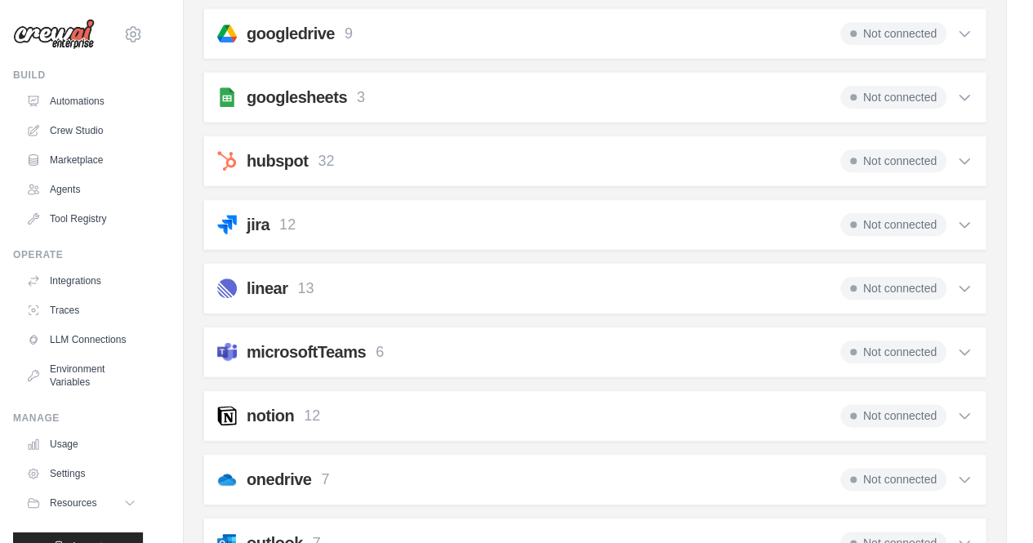
scroll to position [817, 0]
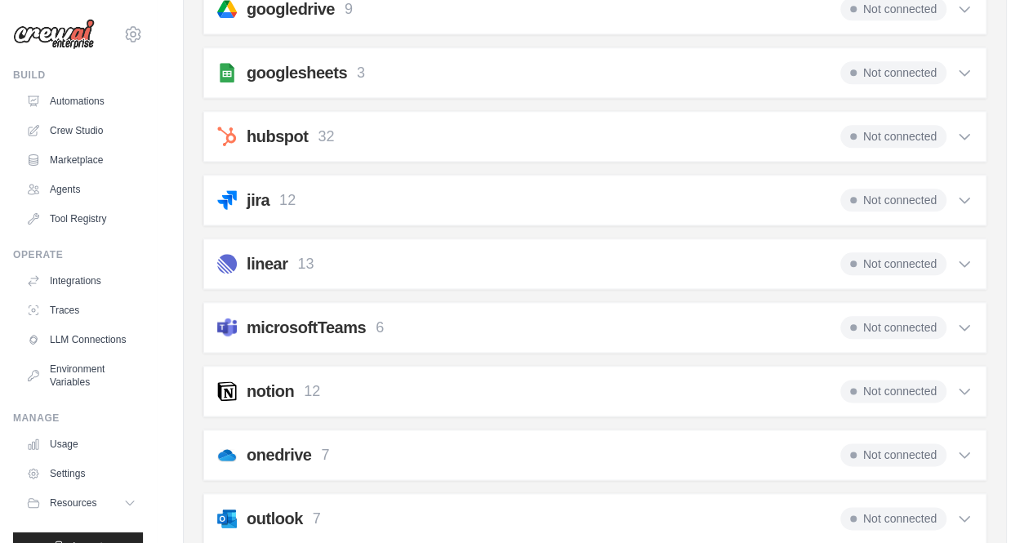
click at [958, 133] on icon at bounding box center [965, 136] width 16 height 16
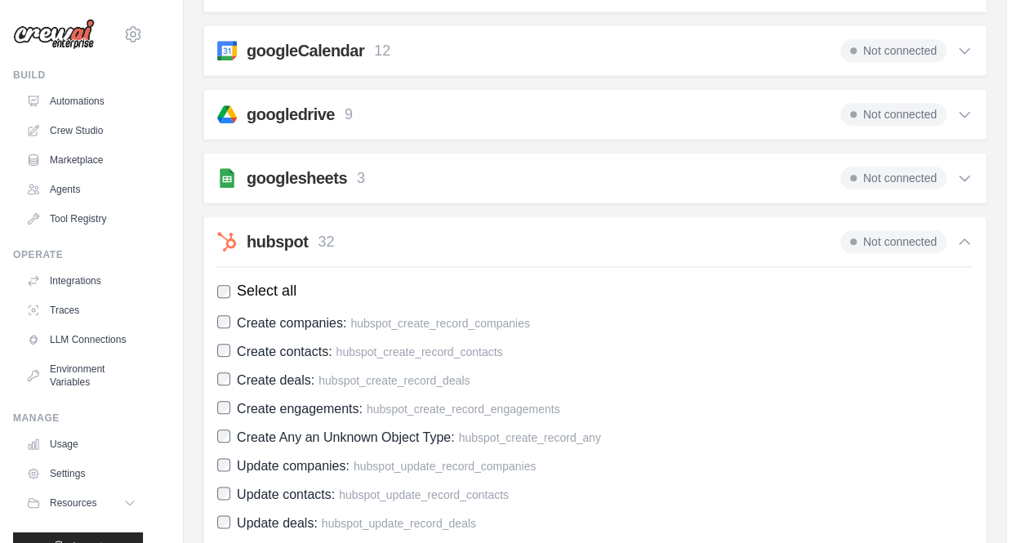
scroll to position [654, 0]
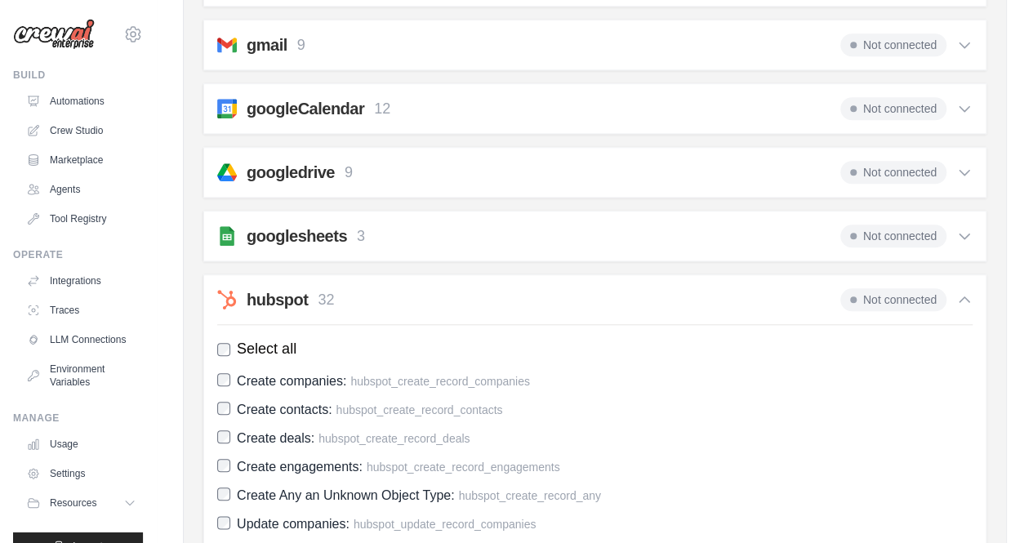
click at [967, 292] on icon at bounding box center [965, 300] width 16 height 16
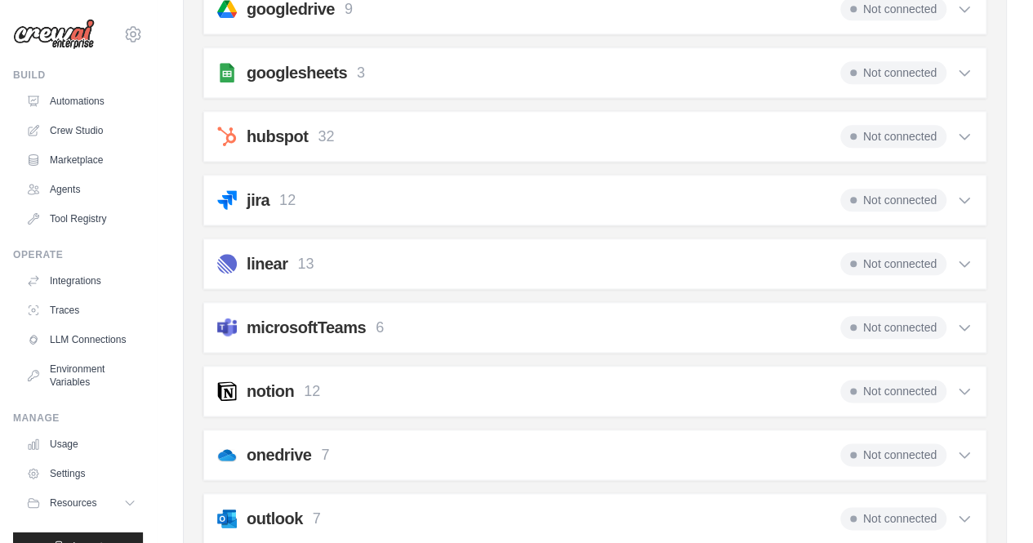
scroll to position [899, 0]
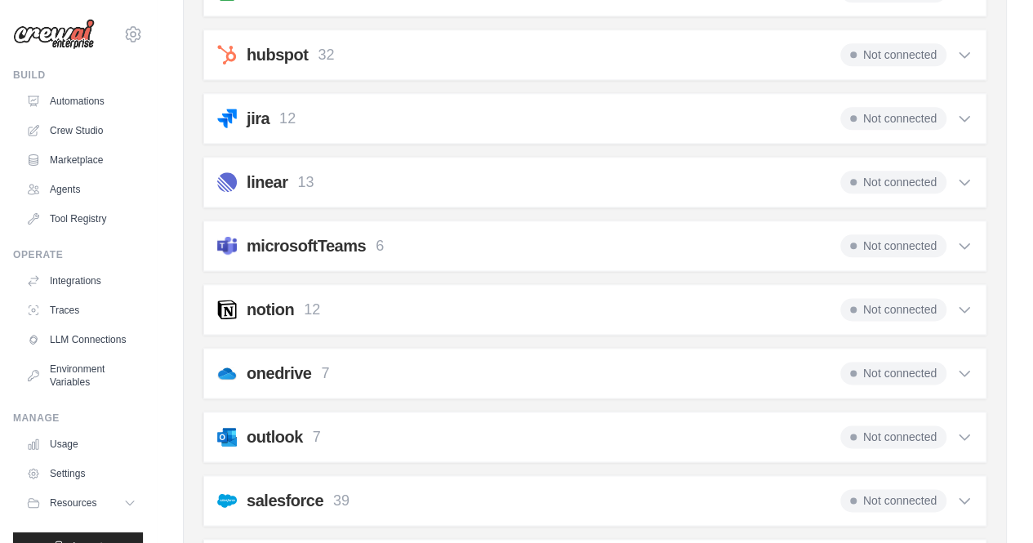
click at [971, 240] on icon at bounding box center [965, 246] width 16 height 16
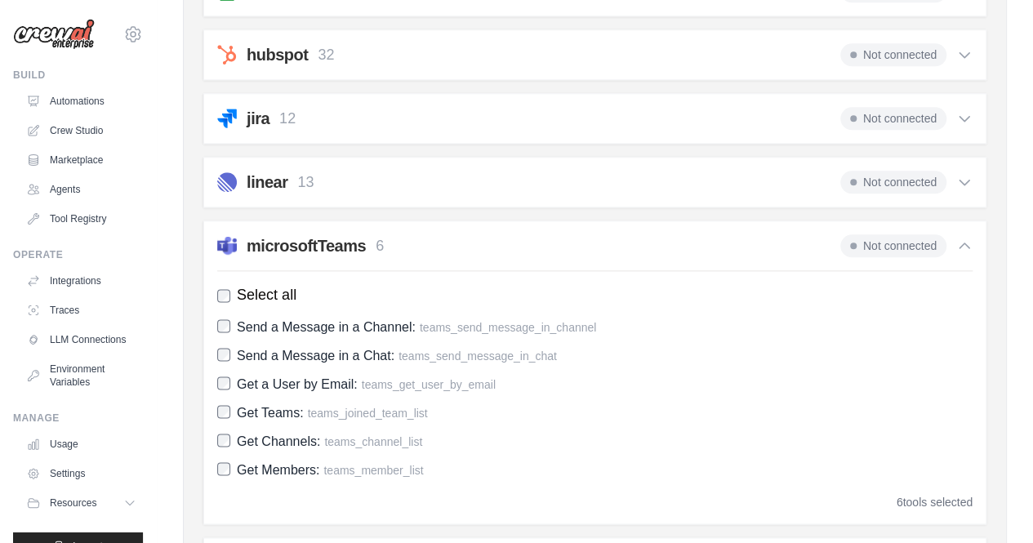
click at [967, 241] on icon at bounding box center [965, 246] width 16 height 16
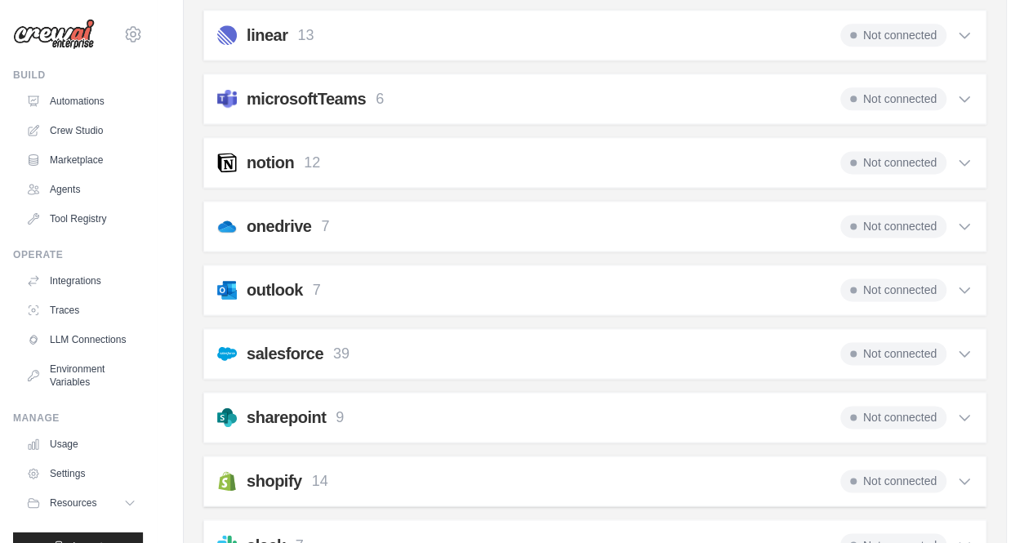
scroll to position [1062, 0]
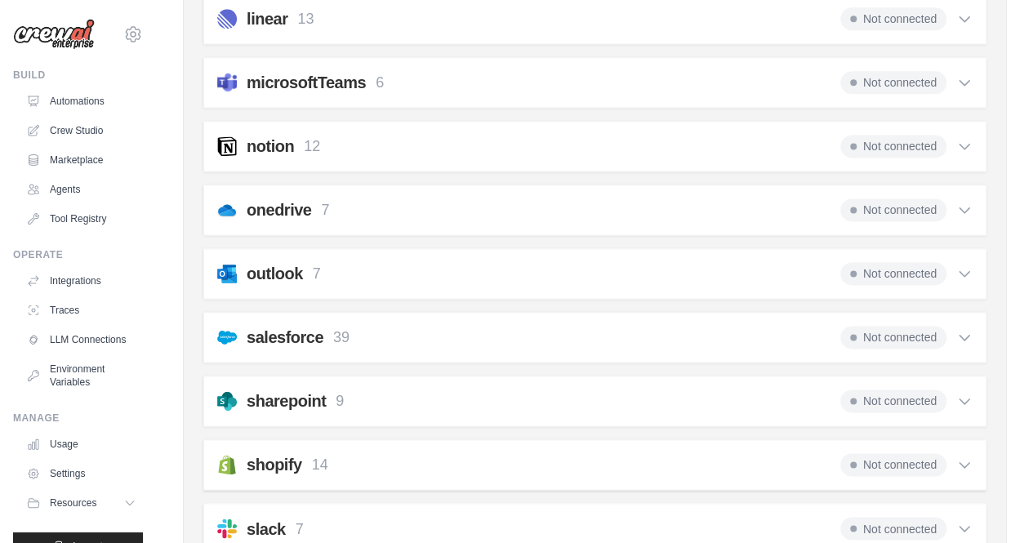
click at [959, 202] on icon at bounding box center [965, 210] width 16 height 16
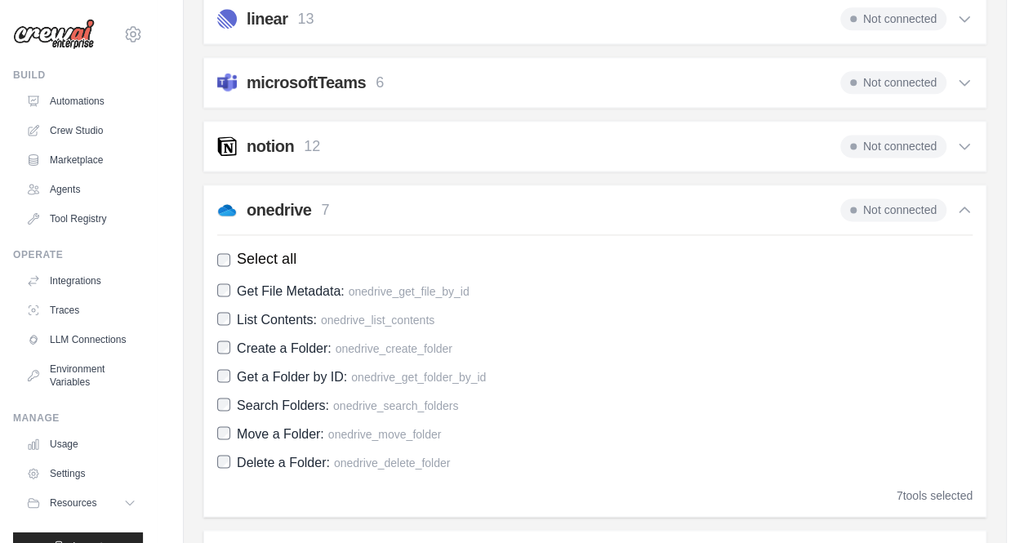
click at [959, 202] on icon at bounding box center [965, 210] width 16 height 16
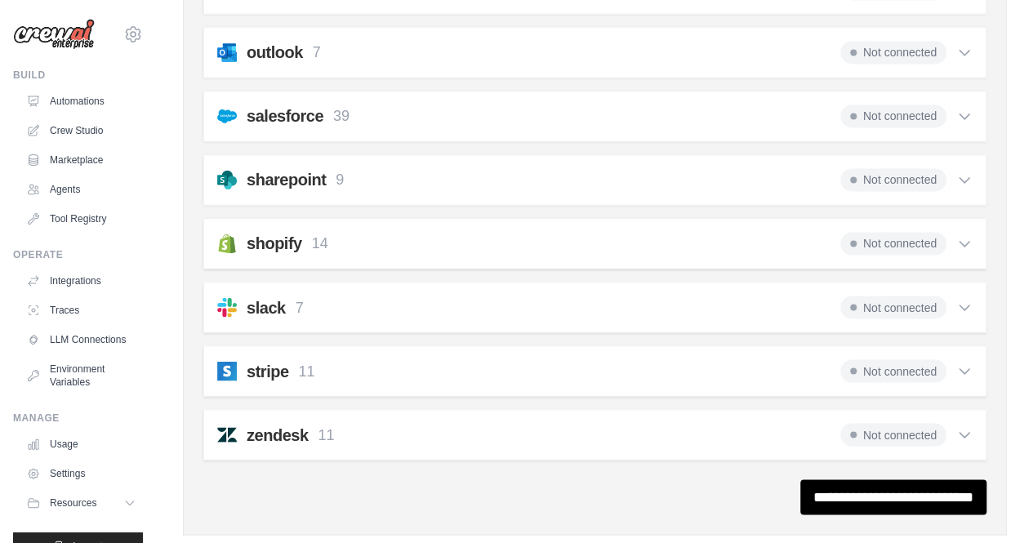
scroll to position [1304, 0]
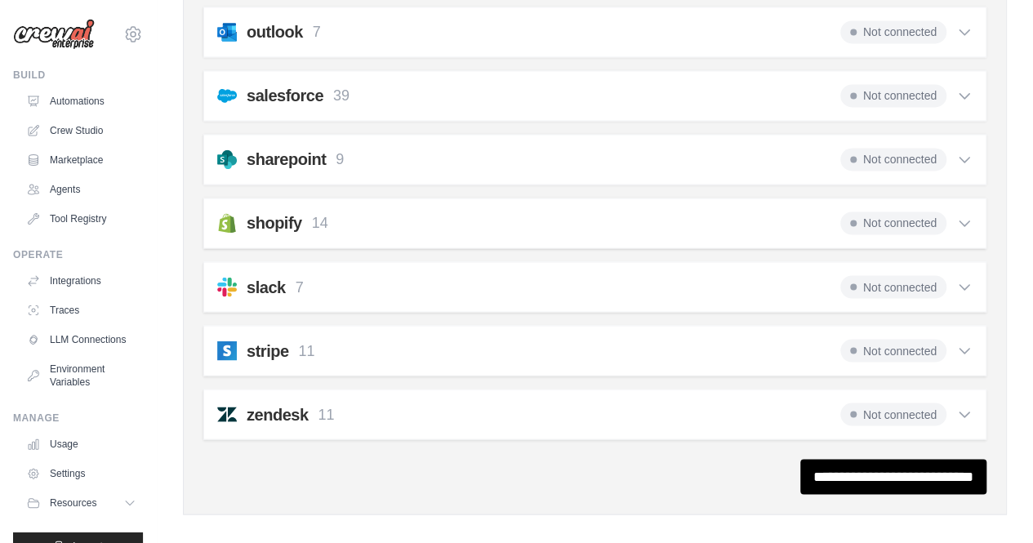
click at [962, 342] on icon at bounding box center [965, 350] width 16 height 16
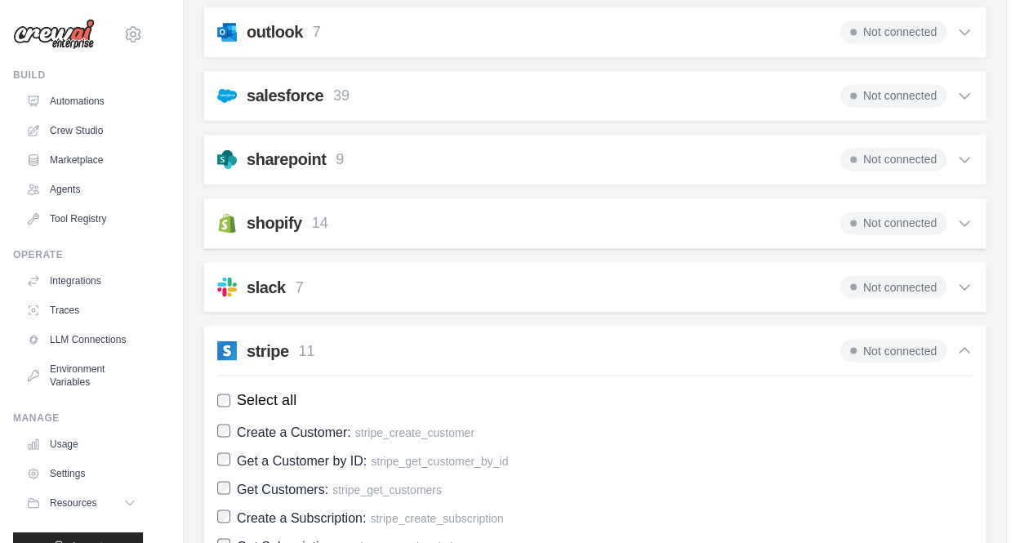
click at [962, 342] on icon at bounding box center [965, 350] width 16 height 16
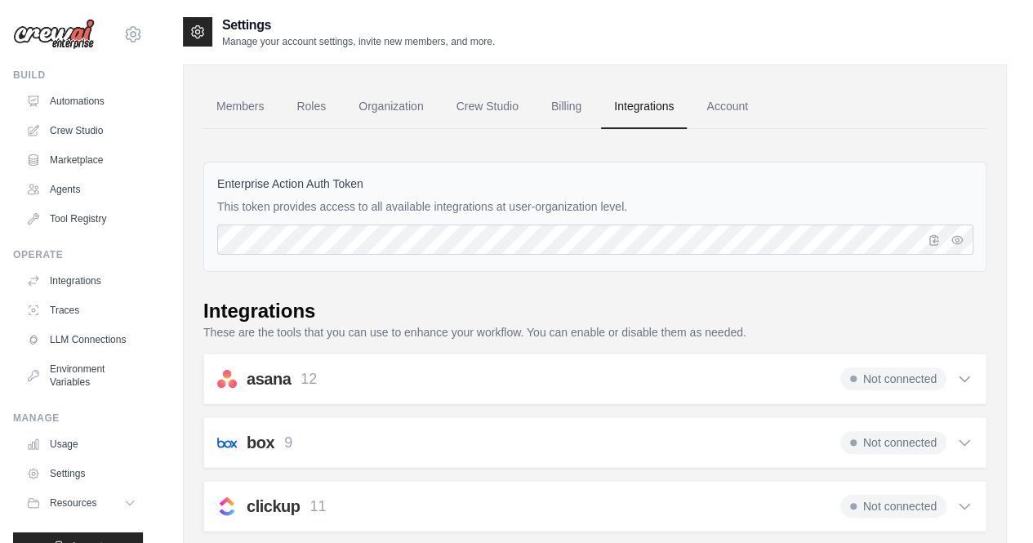
scroll to position [0, 0]
click at [560, 109] on link "Billing" at bounding box center [566, 108] width 56 height 44
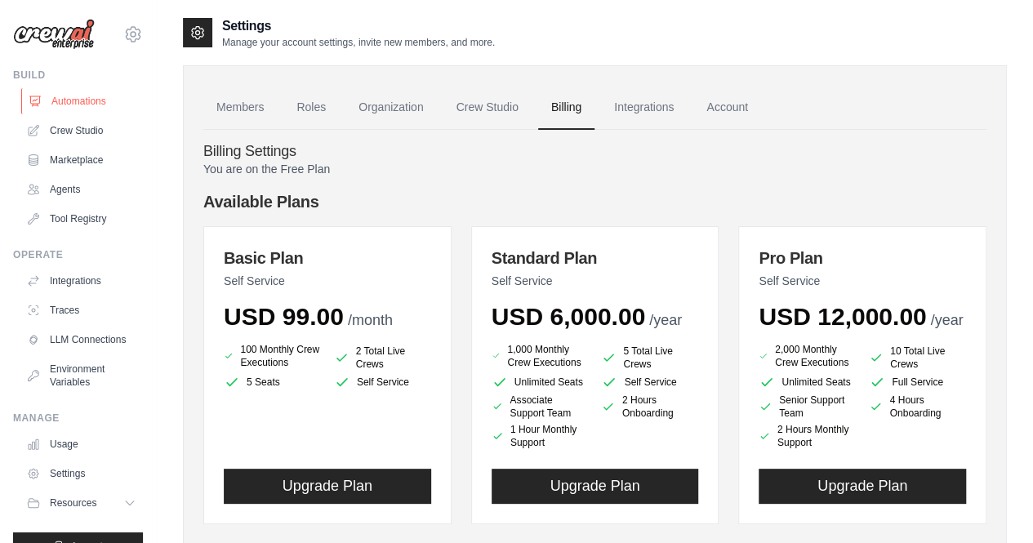
click at [75, 105] on link "Automations" at bounding box center [82, 101] width 123 height 26
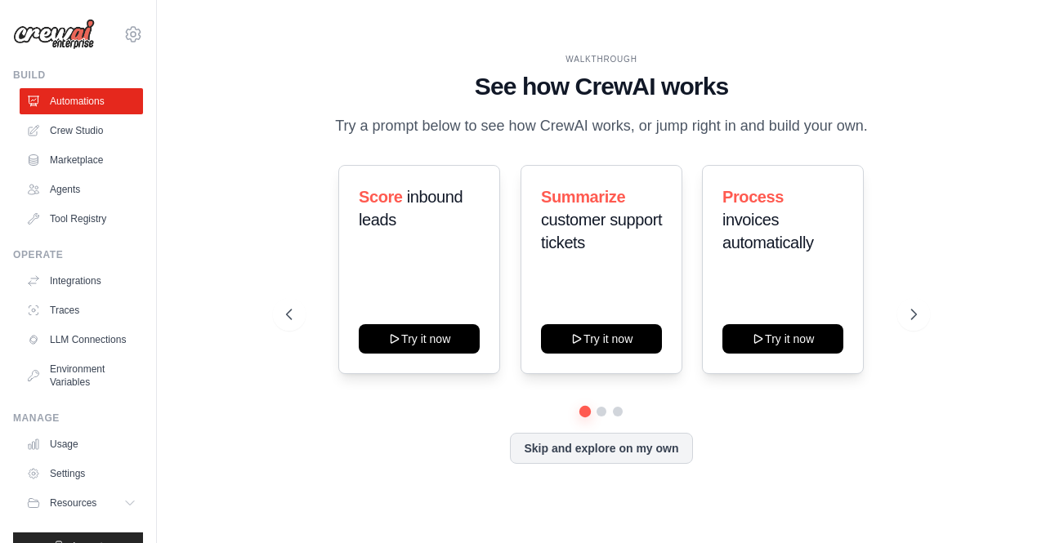
click at [235, 230] on div "WALKTHROUGH See how [PERSON_NAME] works Try a prompt below to see how [PERSON_N…" at bounding box center [601, 271] width 837 height 511
click at [96, 128] on link "Crew Studio" at bounding box center [82, 131] width 123 height 26
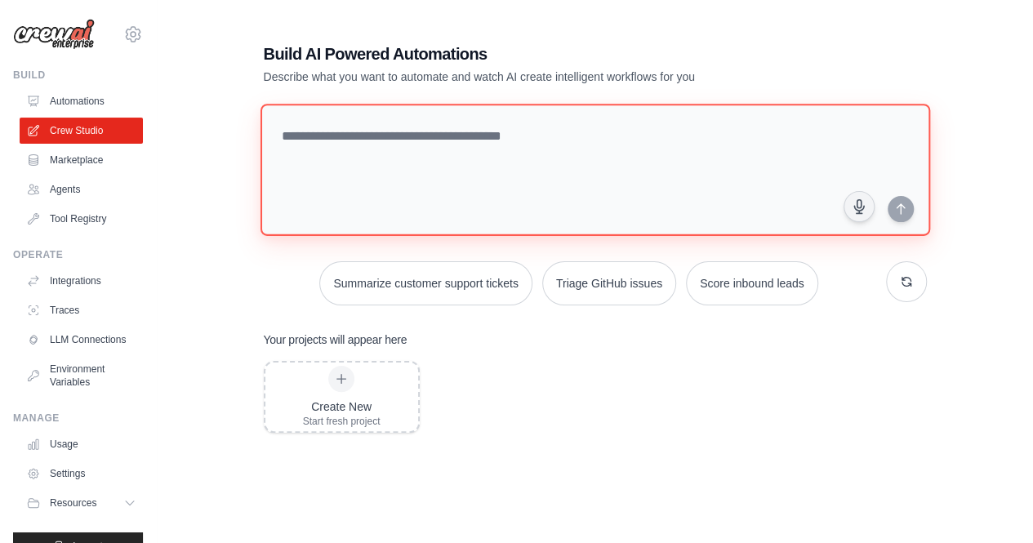
click at [314, 138] on textarea at bounding box center [595, 170] width 670 height 132
click at [508, 132] on textarea at bounding box center [595, 170] width 670 height 132
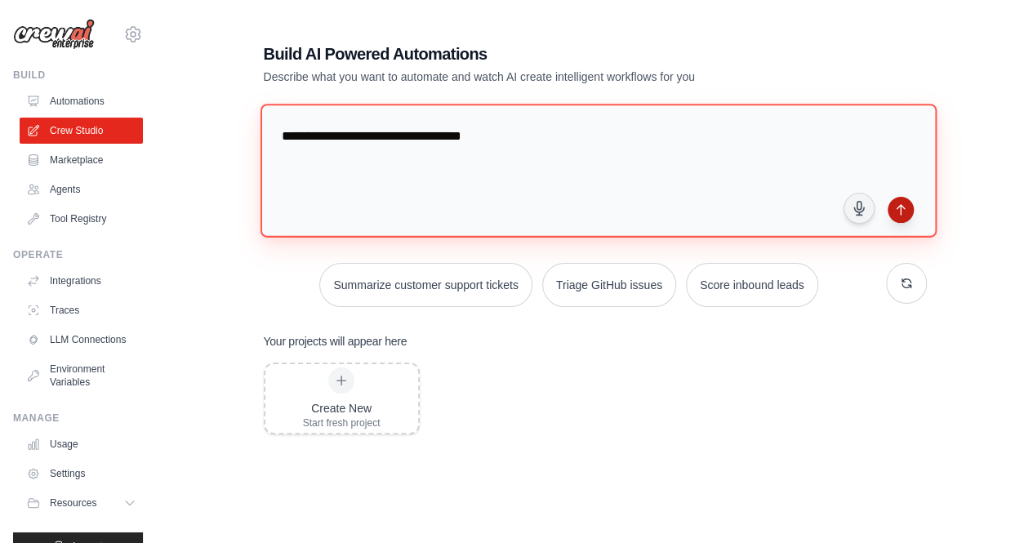
type textarea "**********"
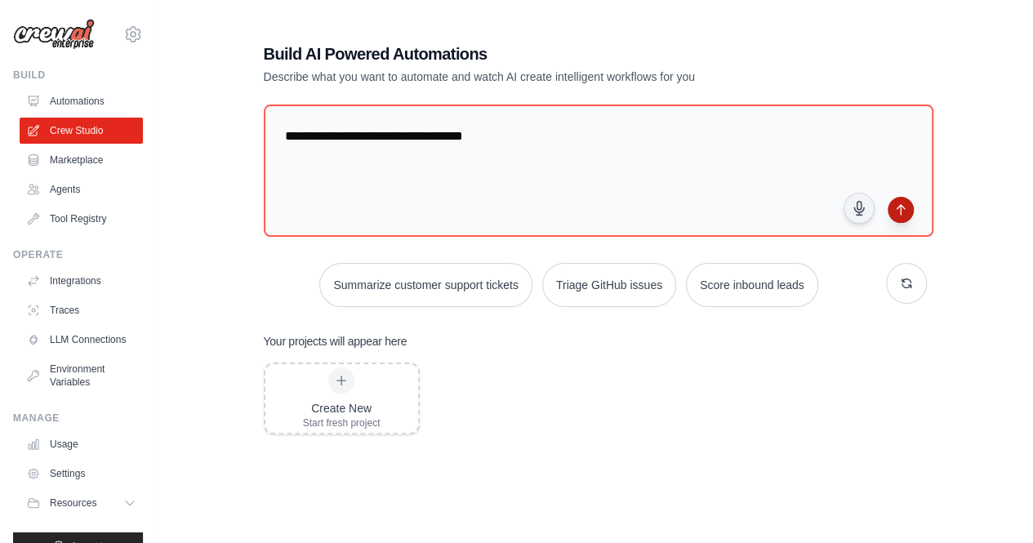
click at [898, 212] on icon "submit" at bounding box center [901, 209] width 13 height 13
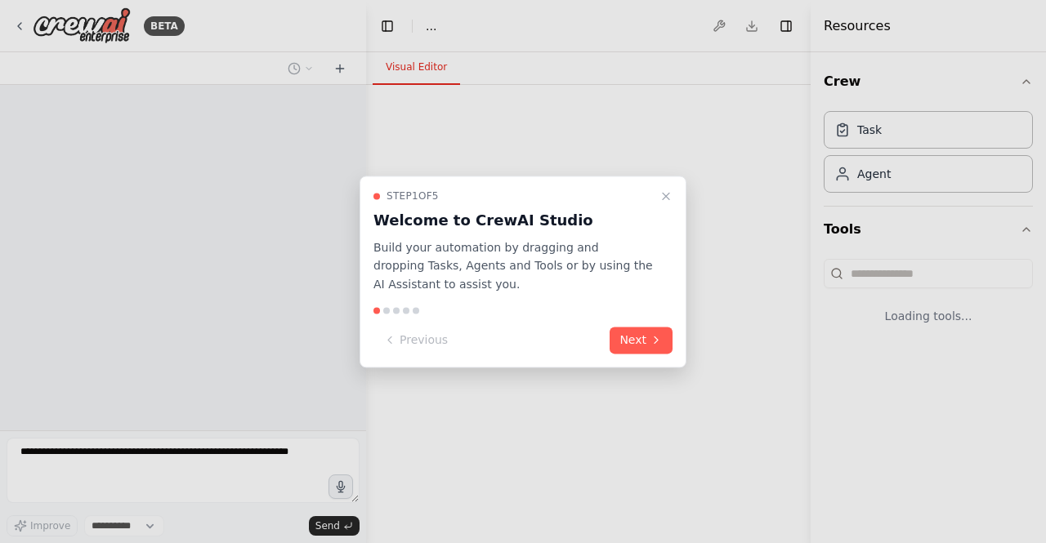
select select "****"
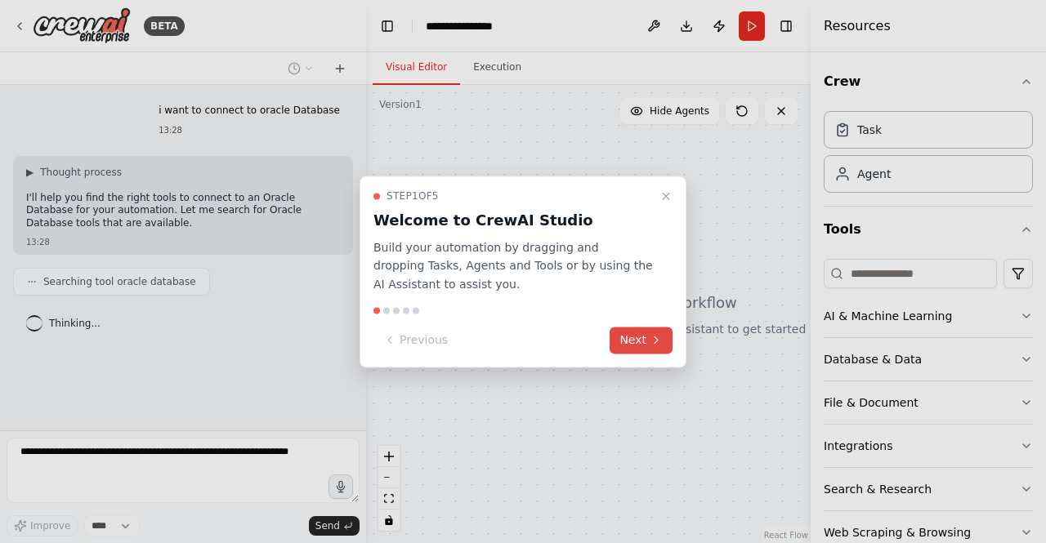
click at [638, 332] on button "Next" at bounding box center [640, 340] width 63 height 27
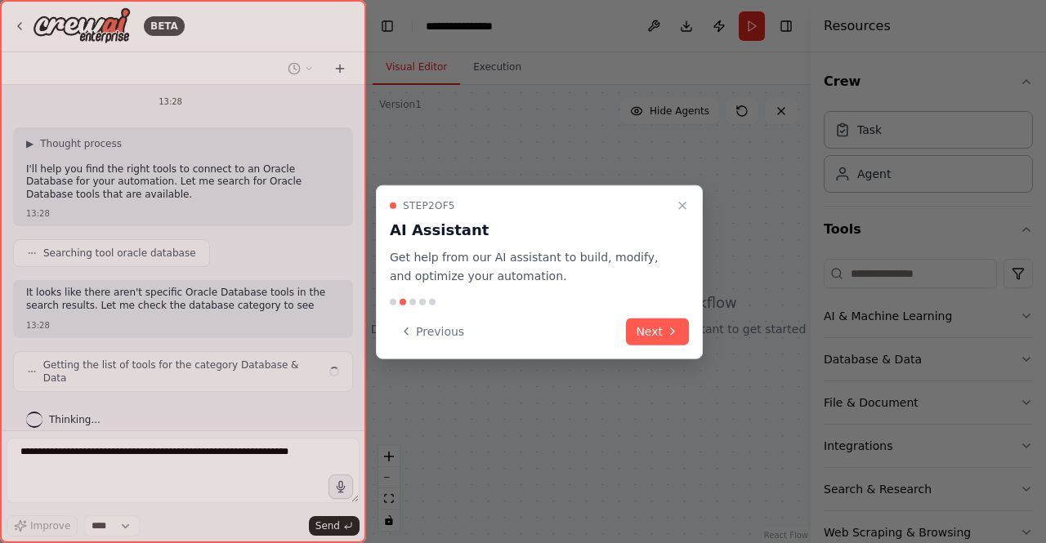
scroll to position [41, 0]
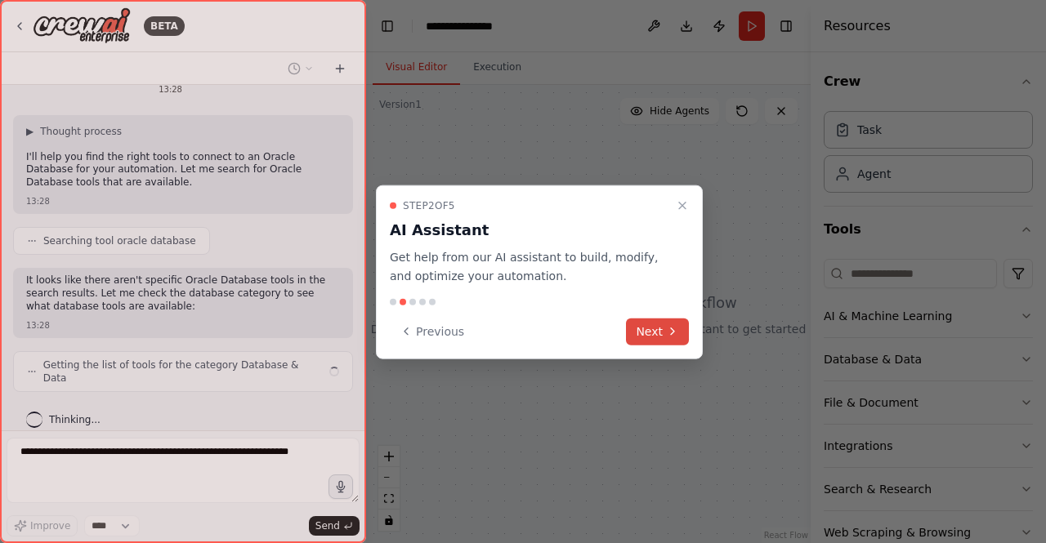
click at [638, 332] on button "Next" at bounding box center [657, 331] width 63 height 27
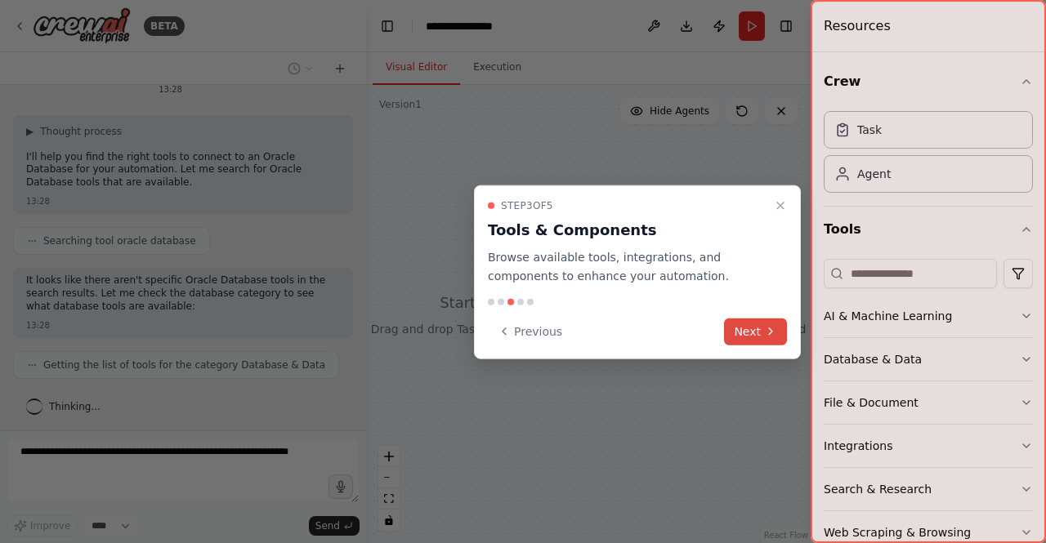
click at [750, 329] on button "Next" at bounding box center [755, 331] width 63 height 27
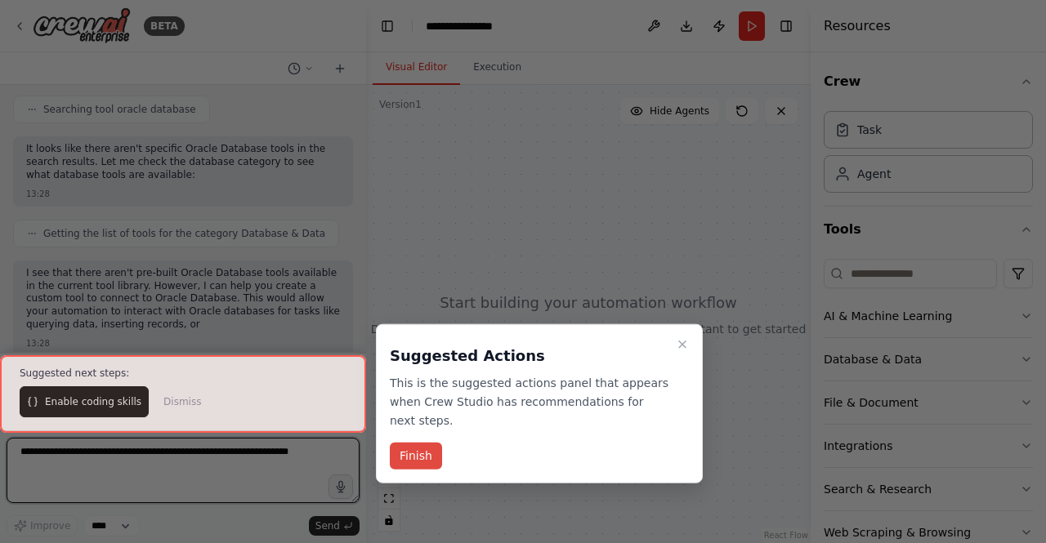
scroll to position [185, 0]
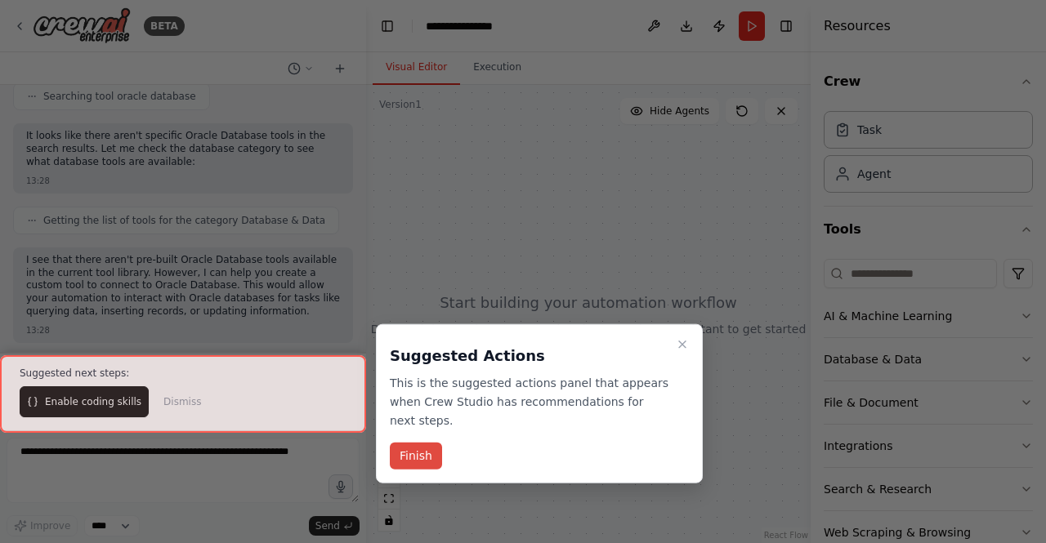
click at [413, 443] on button "Finish" at bounding box center [416, 456] width 52 height 27
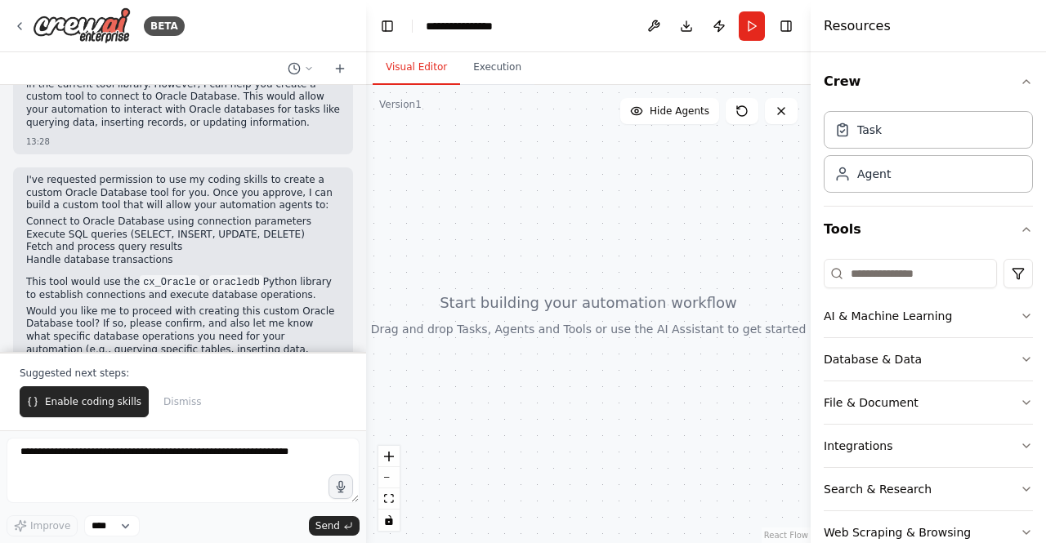
scroll to position [413, 0]
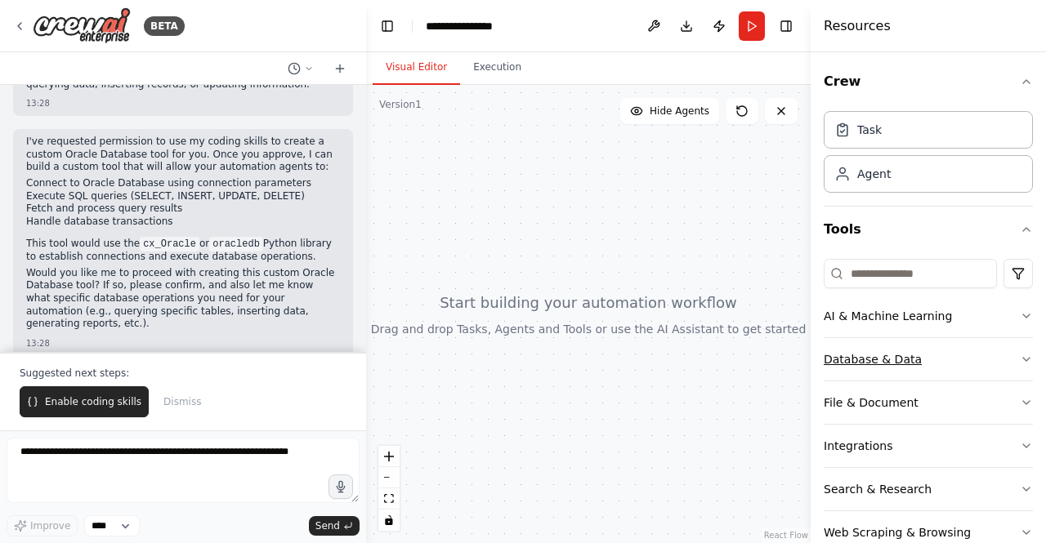
click at [1006, 350] on button "Database & Data" at bounding box center [927, 359] width 209 height 42
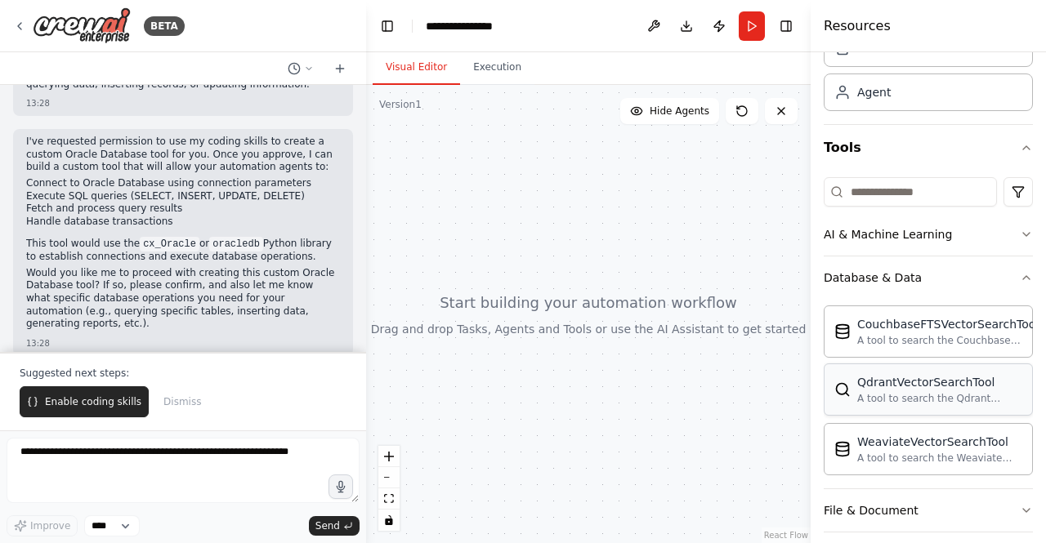
scroll to position [163, 0]
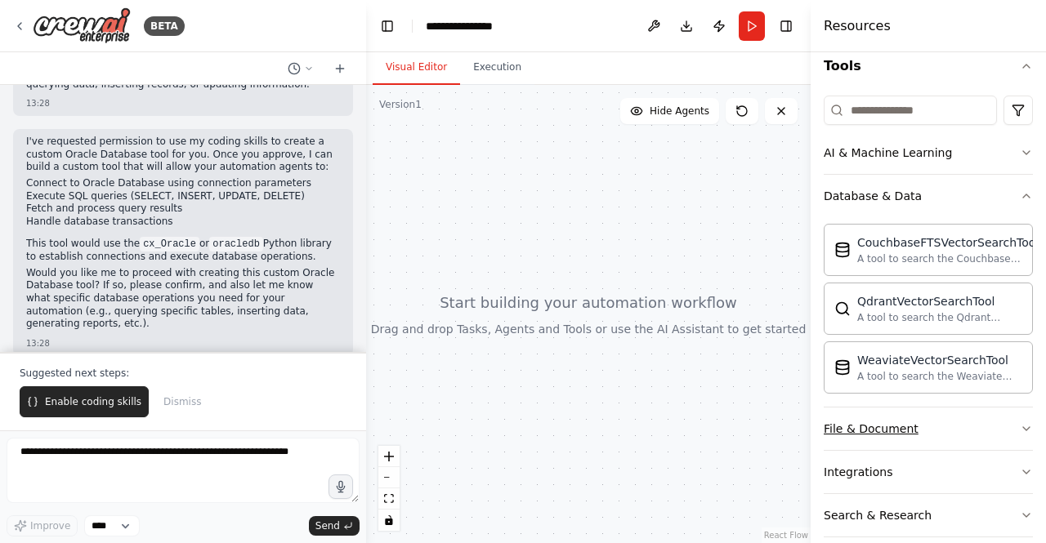
click at [984, 421] on button "File & Document" at bounding box center [927, 429] width 209 height 42
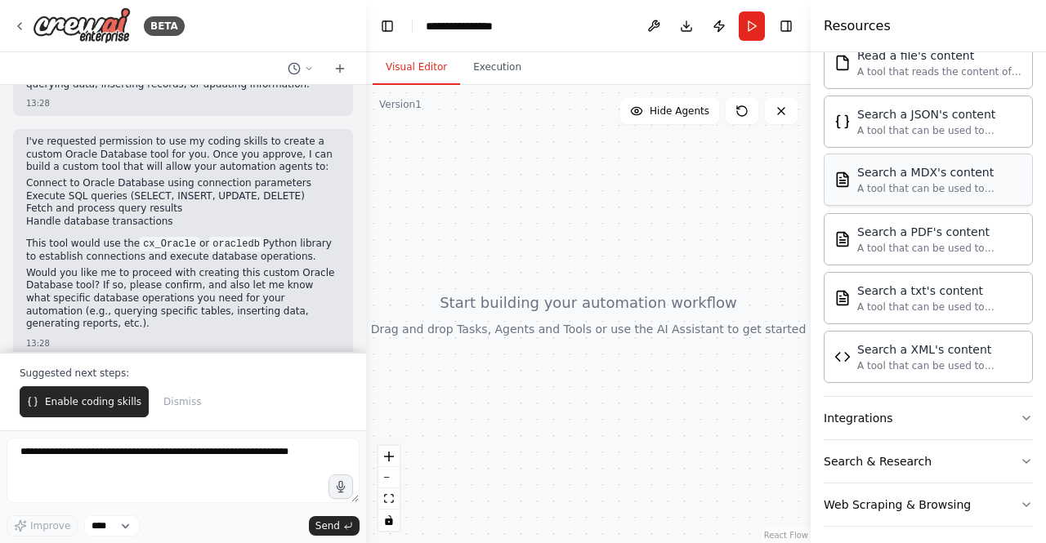
scroll to position [374, 0]
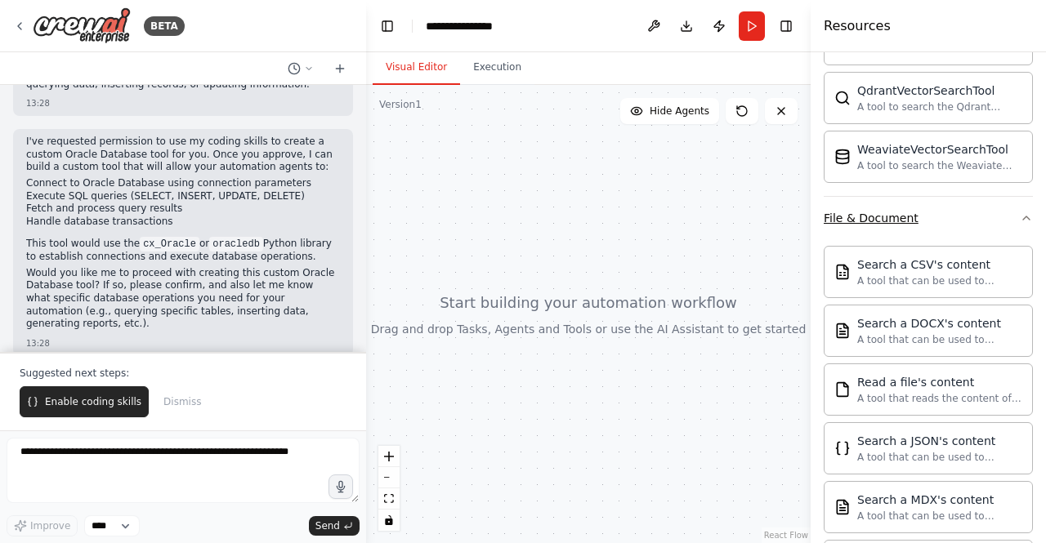
click at [1020, 217] on icon "button" at bounding box center [1026, 218] width 13 height 13
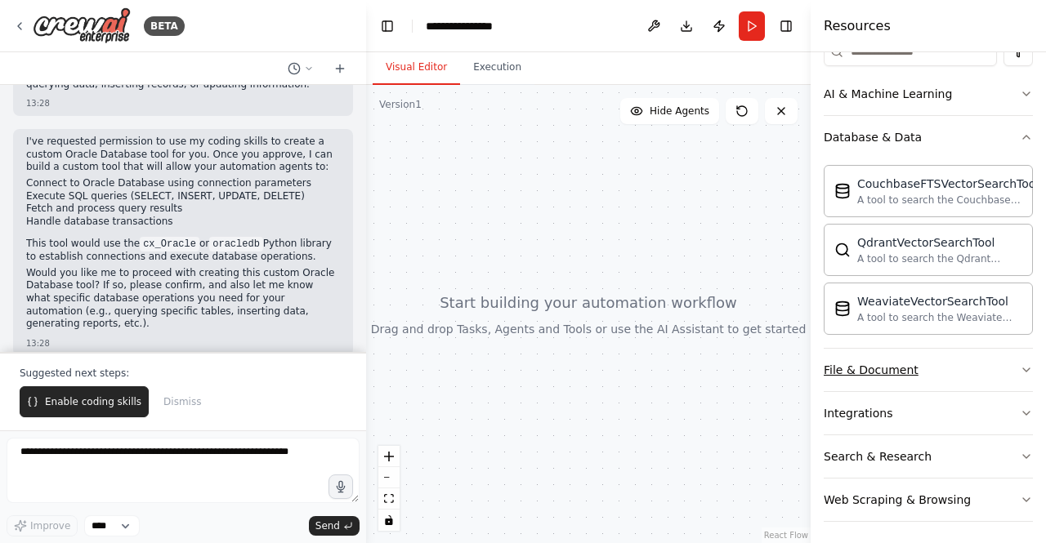
scroll to position [222, 0]
click at [1020, 407] on icon "button" at bounding box center [1026, 413] width 13 height 13
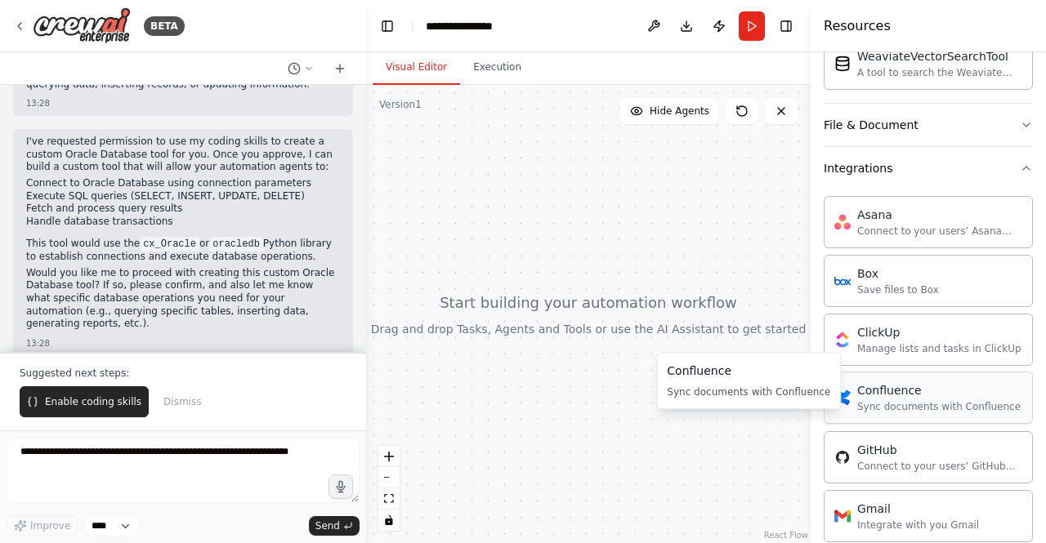
scroll to position [549, 0]
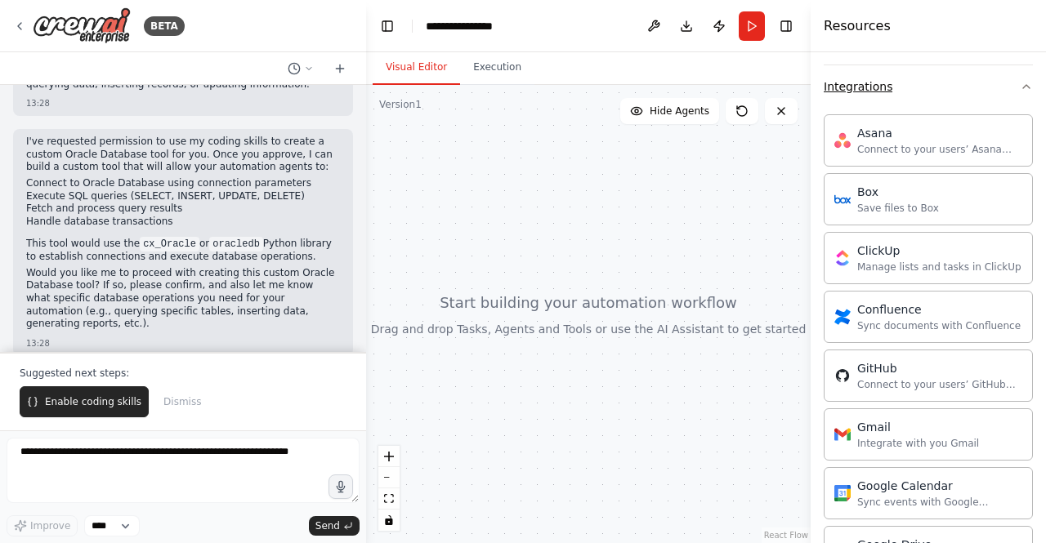
click at [1020, 86] on icon "button" at bounding box center [1026, 86] width 13 height 13
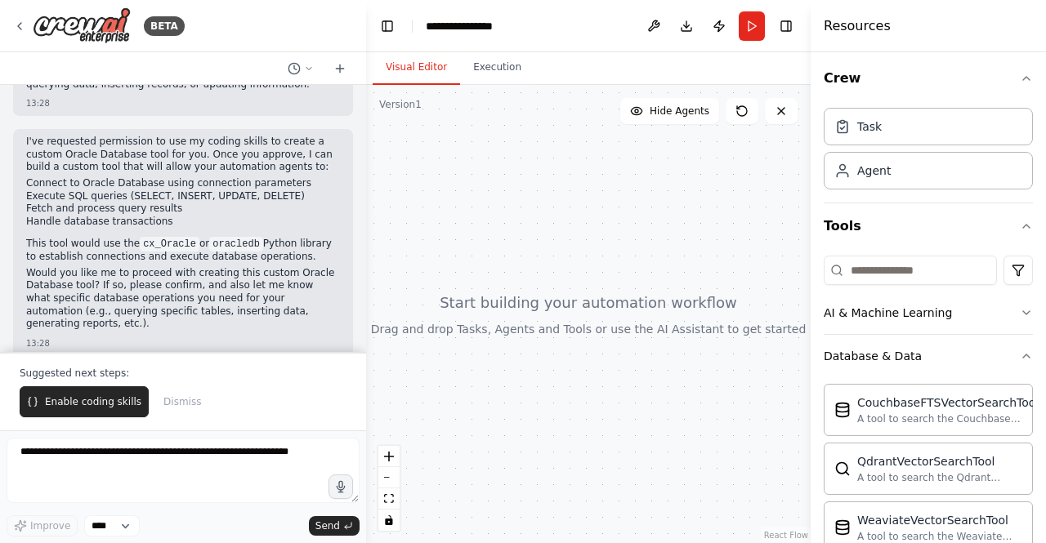
scroll to position [0, 0]
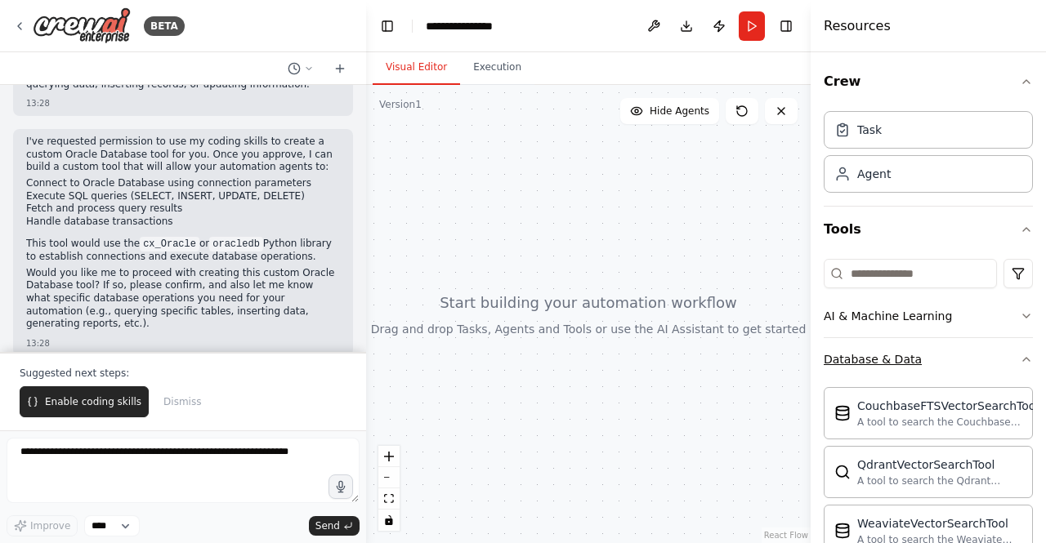
click at [1006, 360] on button "Database & Data" at bounding box center [927, 359] width 209 height 42
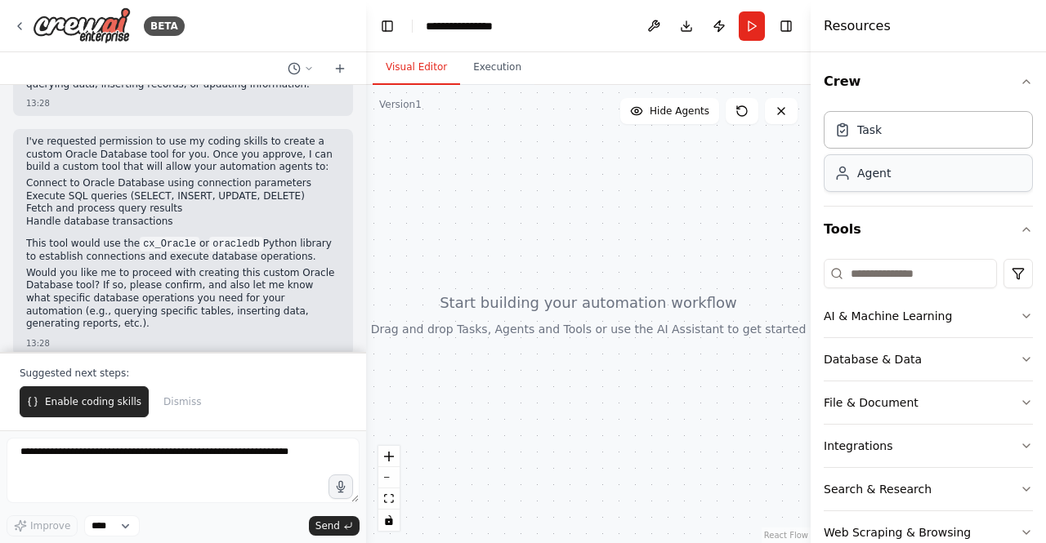
click at [878, 176] on div "Agent" at bounding box center [873, 173] width 33 height 16
click at [889, 137] on div "Task" at bounding box center [927, 129] width 209 height 38
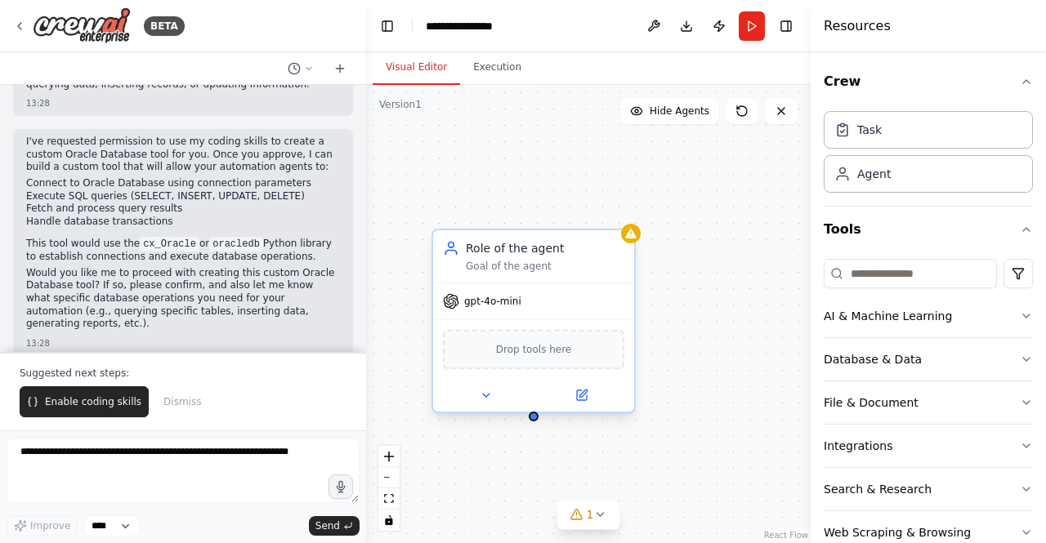
click at [492, 306] on span "gpt-4o-mini" at bounding box center [492, 301] width 57 height 13
click at [529, 354] on span "Drop tools here" at bounding box center [534, 349] width 76 height 16
click at [493, 399] on button at bounding box center [486, 396] width 92 height 20
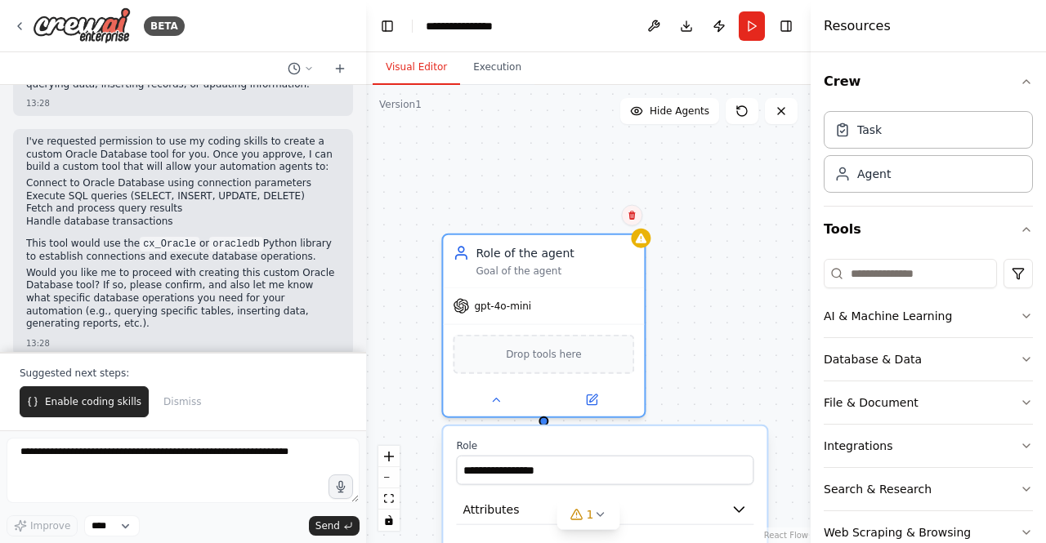
click at [636, 213] on icon at bounding box center [632, 216] width 10 height 10
click at [605, 214] on button "Confirm" at bounding box center [585, 216] width 58 height 20
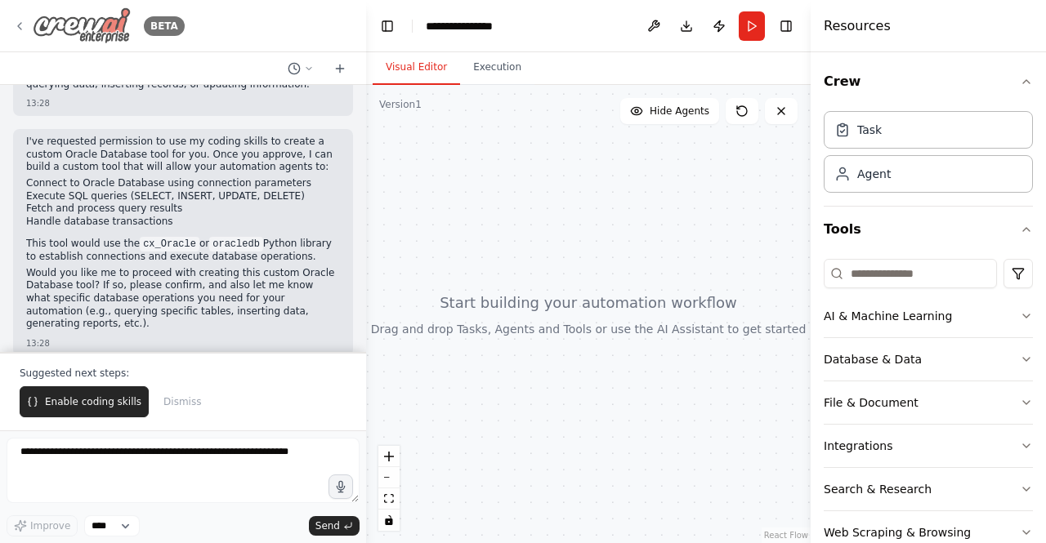
click at [16, 20] on icon at bounding box center [19, 26] width 13 height 13
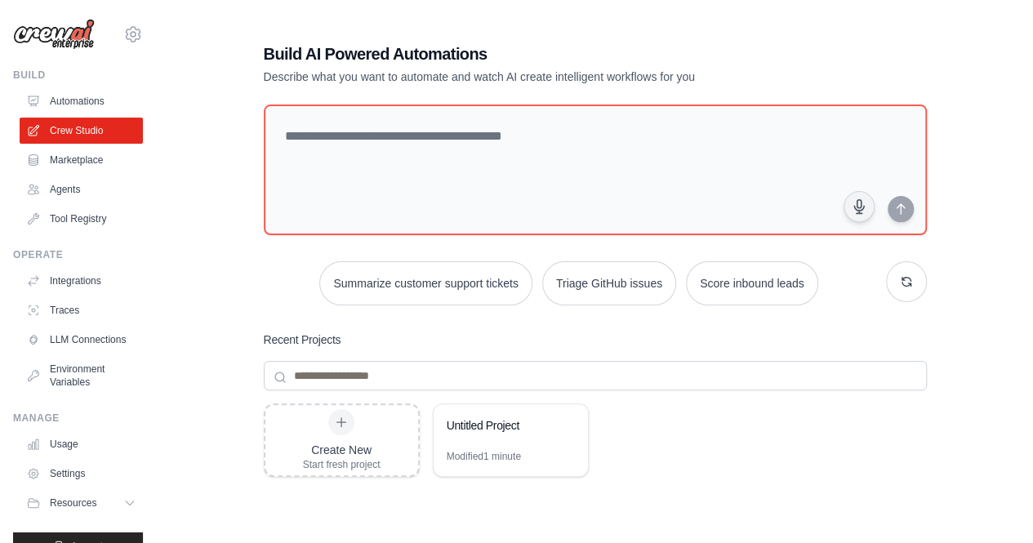
click at [76, 145] on ul "Automations Crew Studio Marketplace Agents Tool Registry" at bounding box center [81, 160] width 123 height 144
click at [74, 156] on link "Marketplace" at bounding box center [82, 160] width 123 height 26
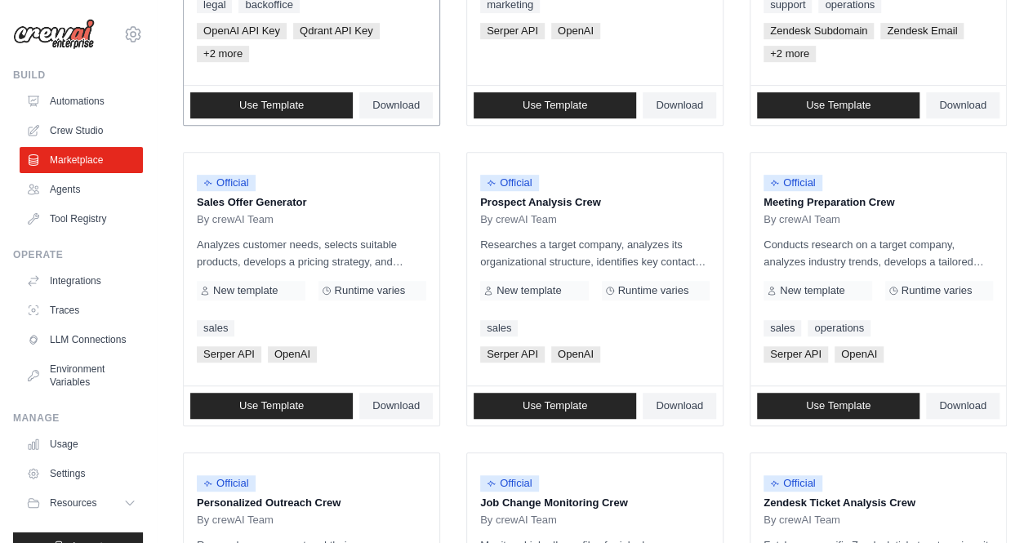
scroll to position [408, 0]
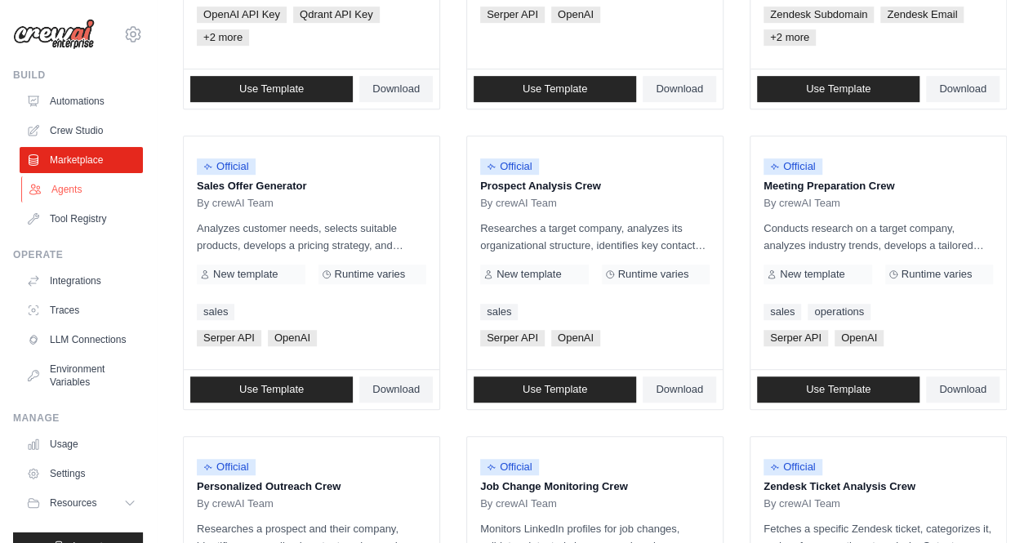
click at [77, 185] on link "Agents" at bounding box center [82, 189] width 123 height 26
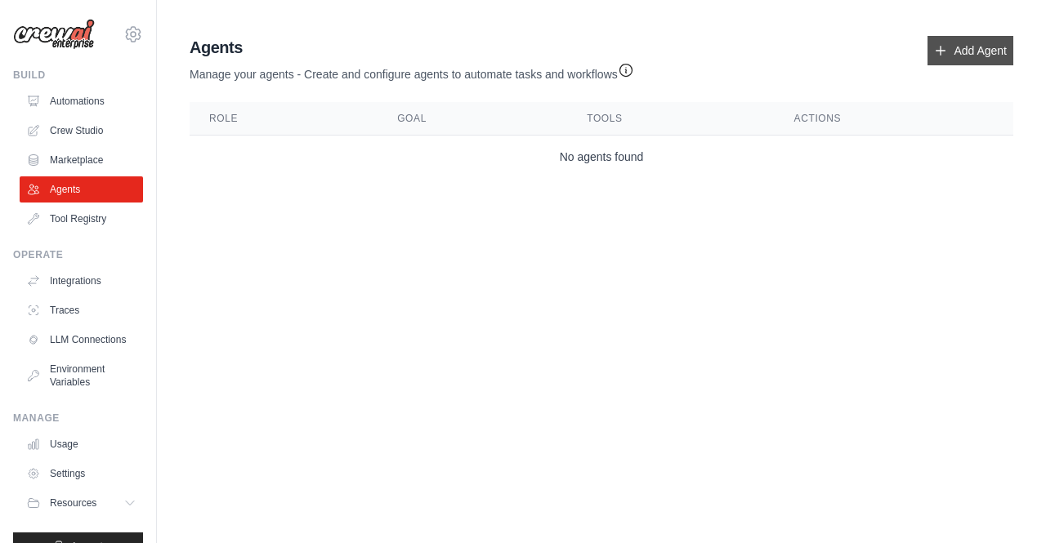
click at [973, 55] on link "Add Agent" at bounding box center [970, 50] width 86 height 29
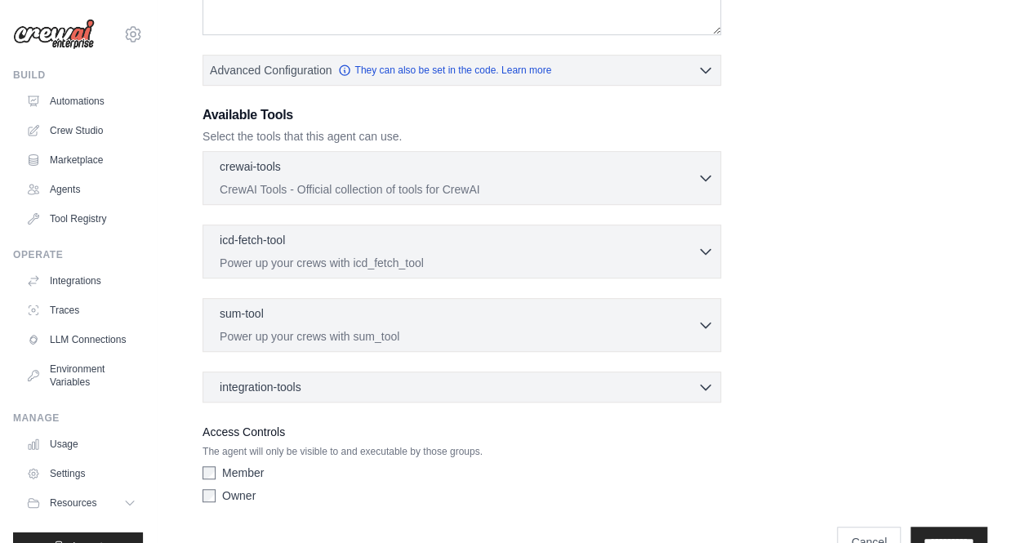
scroll to position [401, 0]
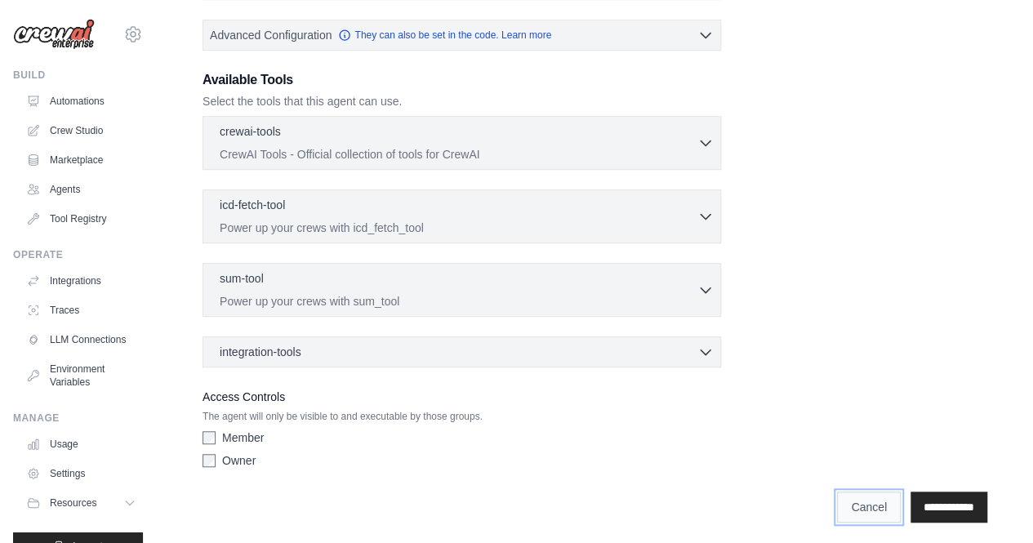
click at [851, 499] on link "Cancel" at bounding box center [869, 507] width 64 height 31
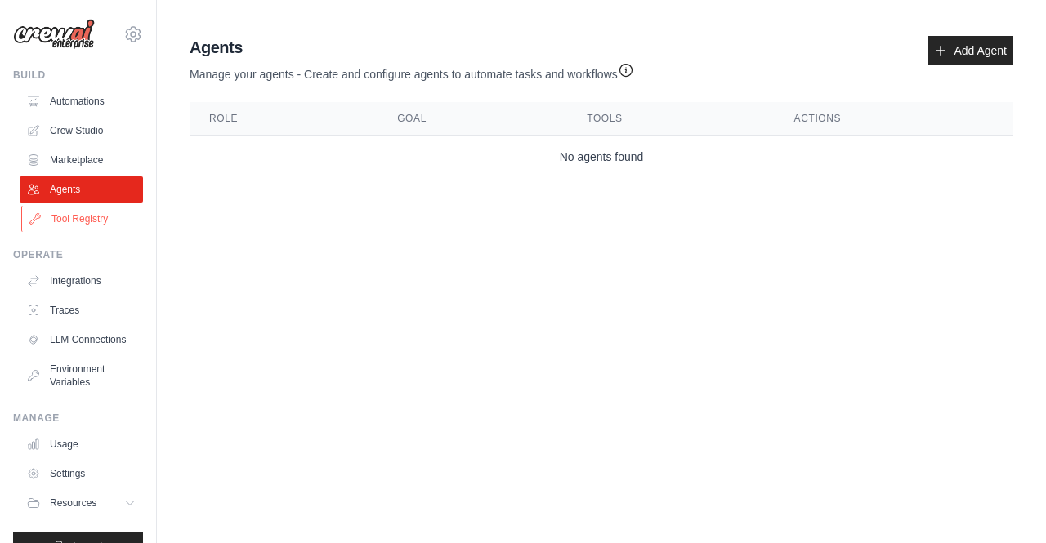
click at [77, 216] on link "Tool Registry" at bounding box center [82, 219] width 123 height 26
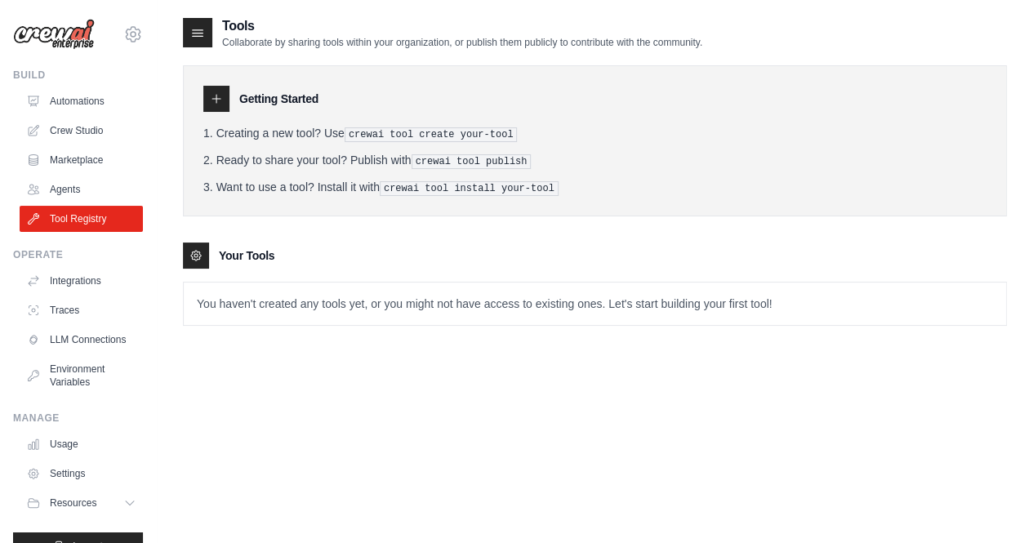
click at [213, 96] on icon at bounding box center [216, 98] width 13 height 13
click at [204, 28] on icon at bounding box center [198, 33] width 16 height 16
drag, startPoint x: 231, startPoint y: 157, endPoint x: 446, endPoint y: 191, distance: 217.6
click at [600, 162] on li "Ready to share your tool? Publish with crewai tool publish" at bounding box center [594, 160] width 783 height 17
drag, startPoint x: 229, startPoint y: 178, endPoint x: 574, endPoint y: 178, distance: 345.6
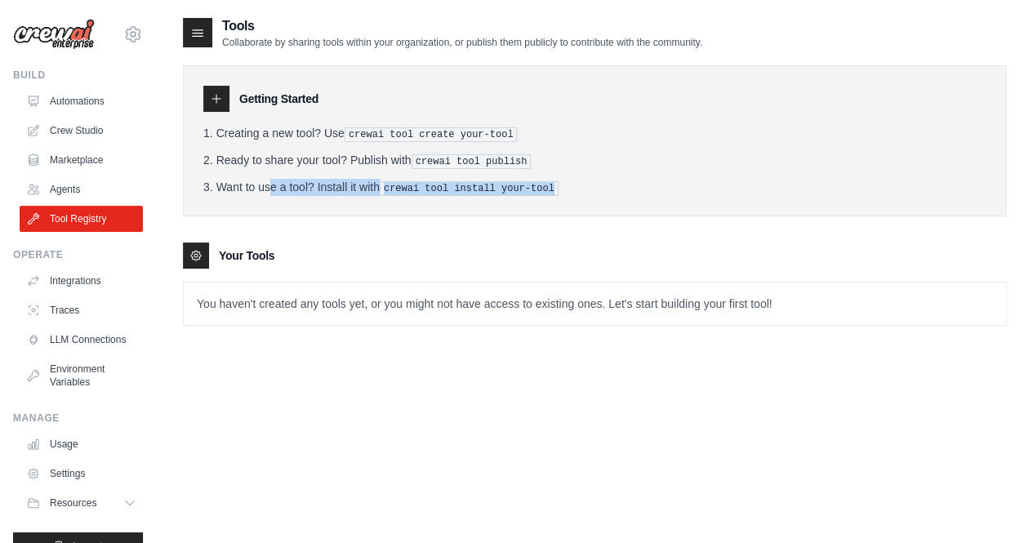
click at [574, 179] on li "Want to use a tool? Install it with crewai tool install your-tool" at bounding box center [594, 187] width 783 height 17
click at [577, 179] on li "Want to use a tool? Install it with crewai tool install your-tool" at bounding box center [594, 187] width 783 height 17
click at [239, 293] on p "You haven't created any tools yet, or you might not have access to existing one…" at bounding box center [595, 304] width 823 height 42
click at [84, 99] on link "Automations" at bounding box center [82, 101] width 123 height 26
